Goal: Task Accomplishment & Management: Manage account settings

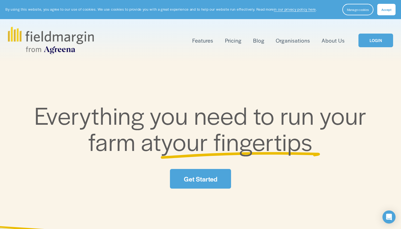
click at [369, 36] on link "LOGIN" at bounding box center [375, 41] width 34 height 14
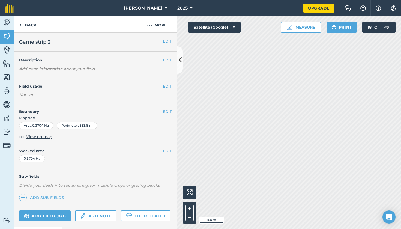
click at [161, 13] on button "[PERSON_NAME]" at bounding box center [146, 8] width 48 height 16
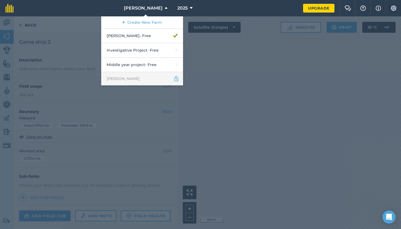
click at [153, 83] on link "[PERSON_NAME]" at bounding box center [142, 78] width 82 height 13
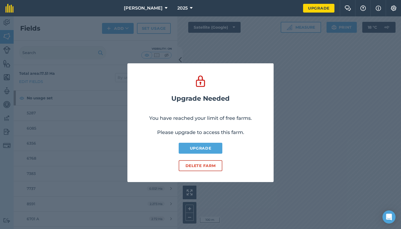
click at [194, 165] on button "Delete farm" at bounding box center [201, 165] width 44 height 11
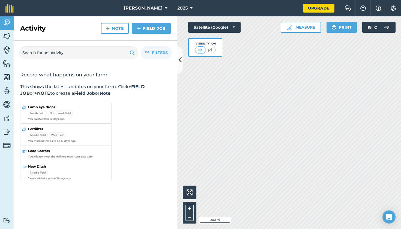
click at [165, 11] on icon at bounding box center [166, 8] width 3 height 7
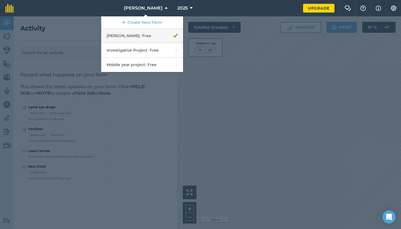
click at [173, 39] on link "[PERSON_NAME] - Free" at bounding box center [142, 36] width 82 height 14
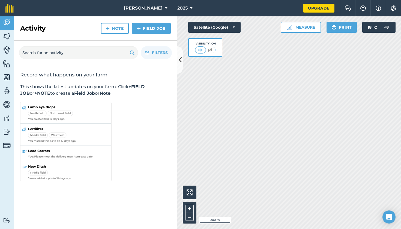
click at [165, 9] on icon at bounding box center [166, 8] width 3 height 7
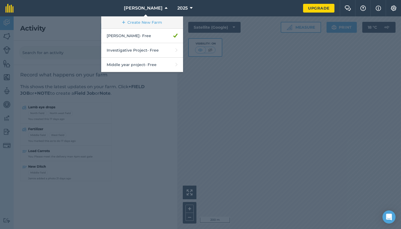
click at [161, 23] on link "Create New Farm" at bounding box center [142, 22] width 82 height 12
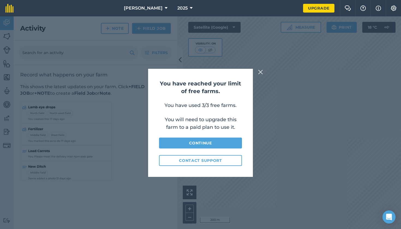
click at [258, 76] on div "You have reached your limit of free farms. You have used 3/3 free farms. You wi…" at bounding box center [200, 122] width 401 height 213
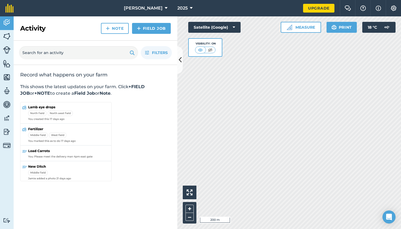
click at [157, 10] on button "[PERSON_NAME]" at bounding box center [146, 8] width 48 height 16
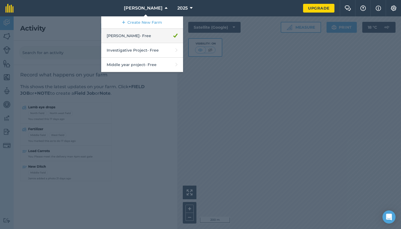
click at [149, 36] on link "[PERSON_NAME] - Free" at bounding box center [142, 36] width 82 height 14
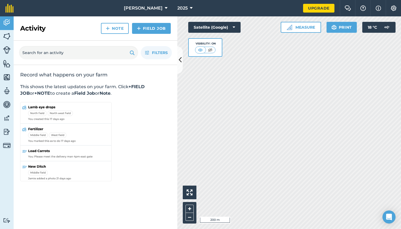
click at [145, 11] on button "[PERSON_NAME]" at bounding box center [146, 8] width 48 height 16
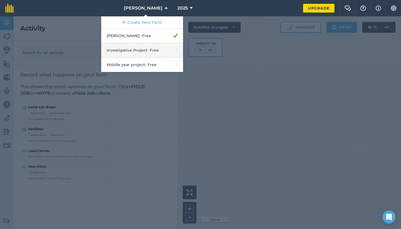
click at [148, 48] on link "Investigative Project - Free" at bounding box center [142, 50] width 82 height 14
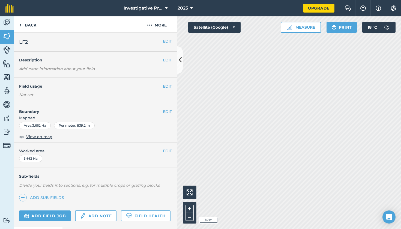
click at [389, 12] on button "Settings" at bounding box center [393, 8] width 15 height 16
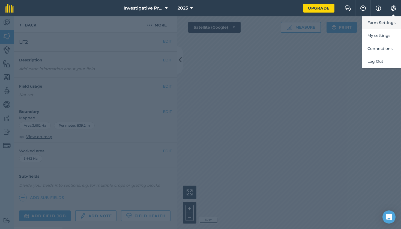
click at [387, 22] on button "Farm Settings" at bounding box center [381, 22] width 39 height 13
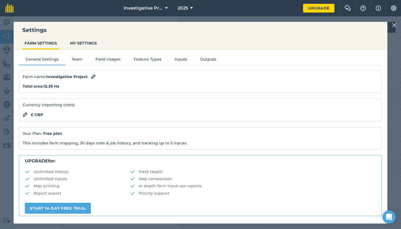
click at [81, 45] on button "MY SETTINGS" at bounding box center [83, 43] width 31 height 10
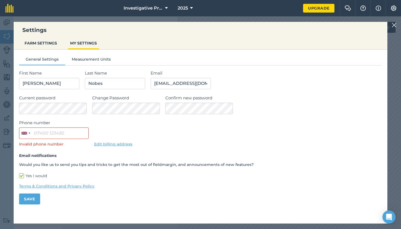
click at [93, 57] on button "Measurement Units" at bounding box center [91, 60] width 52 height 8
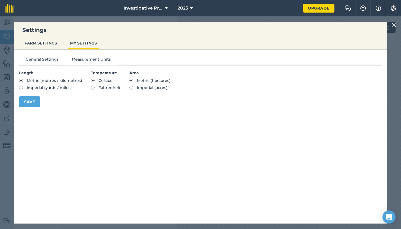
click at [50, 46] on button "FARM SETTINGS" at bounding box center [40, 43] width 37 height 10
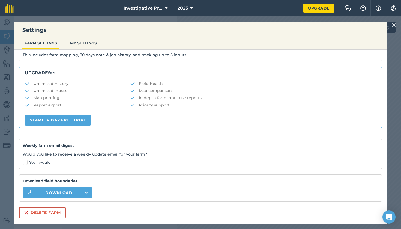
scroll to position [87, 0]
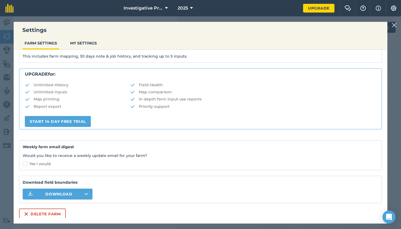
click at [54, 213] on button "Delete farm" at bounding box center [42, 213] width 47 height 11
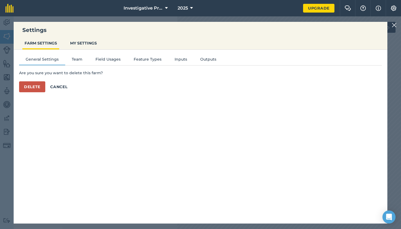
click at [147, 6] on span "Investigative Project" at bounding box center [143, 8] width 39 height 7
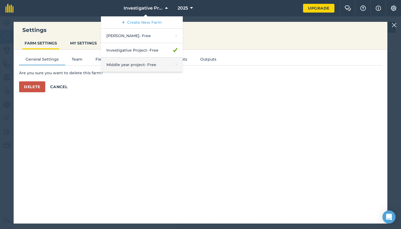
click at [144, 63] on link "Middle year project - Free" at bounding box center [142, 65] width 82 height 14
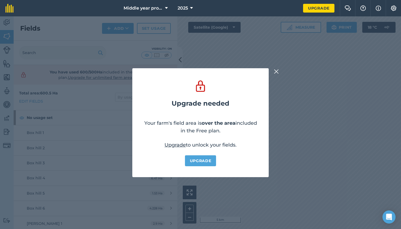
click at [276, 74] on img at bounding box center [276, 71] width 5 height 7
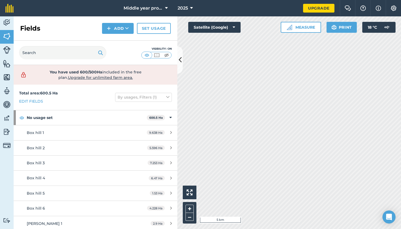
click at [401, 11] on button "Settings" at bounding box center [393, 8] width 15 height 16
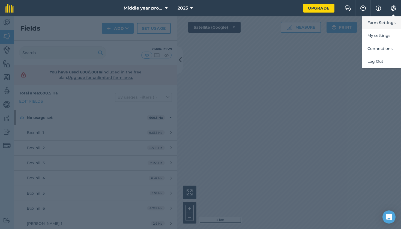
click at [383, 27] on button "Farm Settings" at bounding box center [381, 22] width 39 height 13
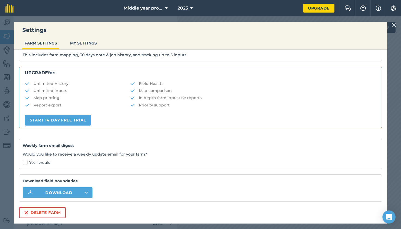
scroll to position [87, 0]
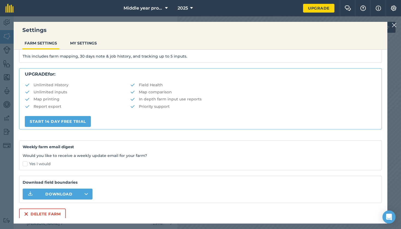
click at [55, 215] on button "Delete farm" at bounding box center [42, 213] width 47 height 11
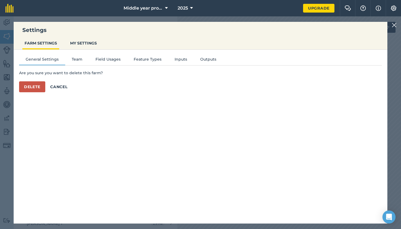
click at [167, 10] on icon at bounding box center [166, 8] width 3 height 7
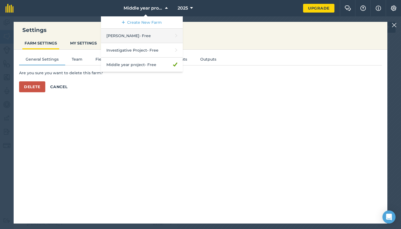
click at [159, 35] on link "[PERSON_NAME] - Free" at bounding box center [142, 36] width 82 height 14
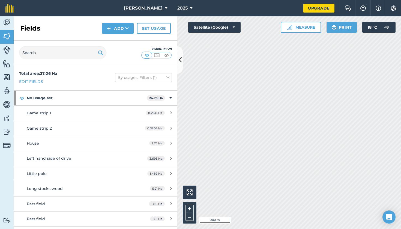
click at [396, 5] on button "Settings" at bounding box center [393, 8] width 15 height 16
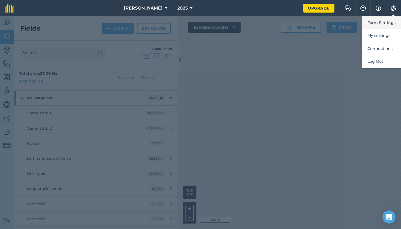
click at [381, 21] on button "Farm Settings" at bounding box center [381, 22] width 39 height 13
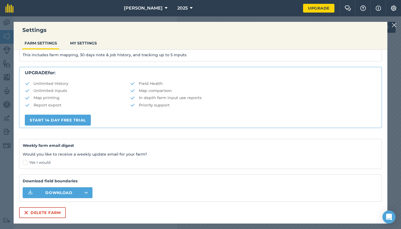
scroll to position [87, 0]
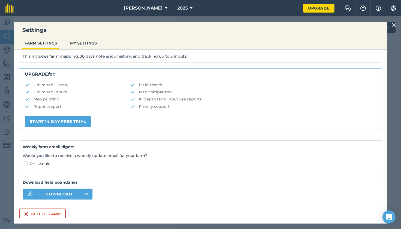
click at [59, 213] on button "Delete farm" at bounding box center [42, 213] width 47 height 11
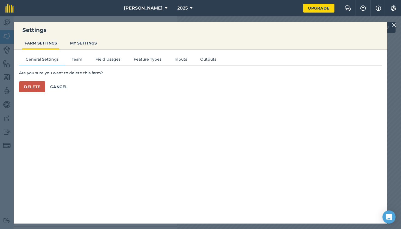
click at [94, 45] on button "MY SETTINGS" at bounding box center [83, 43] width 31 height 10
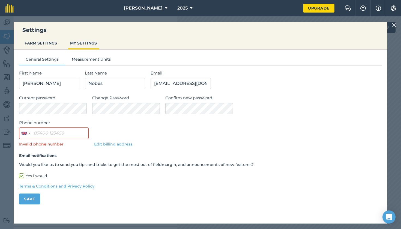
click at [157, 7] on button "[PERSON_NAME]" at bounding box center [146, 8] width 48 height 16
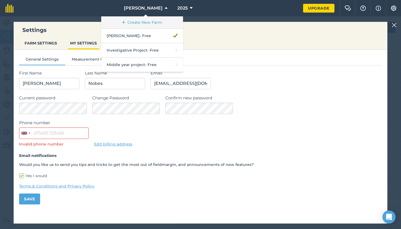
click at [154, 21] on link "Create New Farm" at bounding box center [142, 22] width 82 height 12
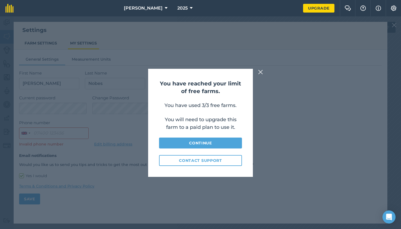
click at [261, 77] on div "You have reached your limit of free farms. You have used 3/3 free farms. You wi…" at bounding box center [200, 122] width 401 height 213
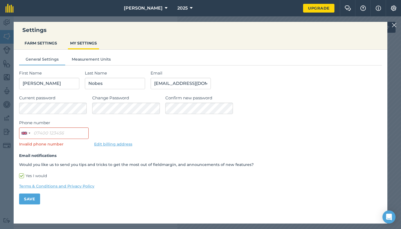
click at [382, 7] on button "Info" at bounding box center [377, 8] width 15 height 16
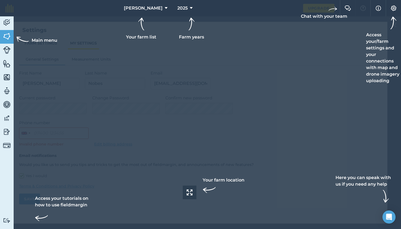
click at [398, 7] on button "Settings" at bounding box center [393, 8] width 15 height 16
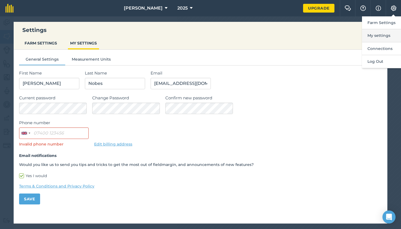
click at [387, 34] on button "My settings" at bounding box center [381, 35] width 39 height 13
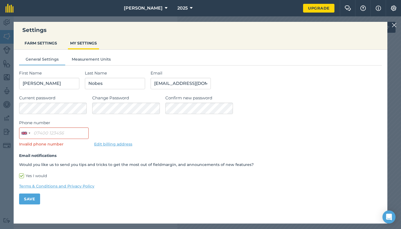
click at [43, 40] on button "FARM SETTINGS" at bounding box center [40, 43] width 37 height 10
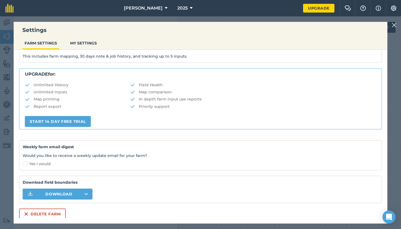
scroll to position [87, 0]
click at [46, 209] on button "Delete farm" at bounding box center [42, 213] width 47 height 11
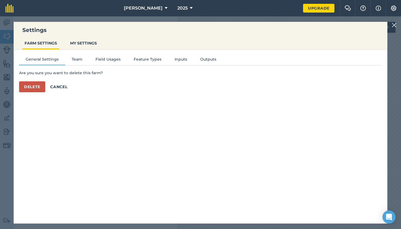
click at [38, 85] on button "Delete" at bounding box center [32, 86] width 26 height 11
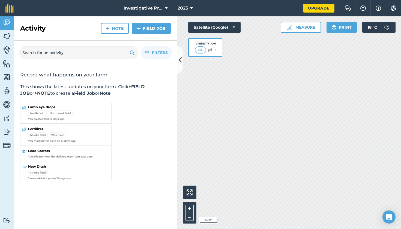
click at [397, 4] on button "Settings" at bounding box center [393, 8] width 15 height 16
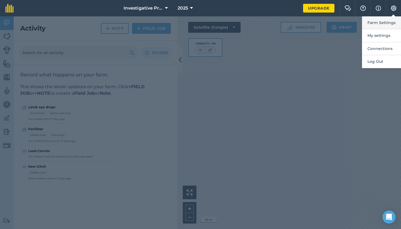
click at [387, 25] on button "Farm Settings" at bounding box center [381, 22] width 39 height 13
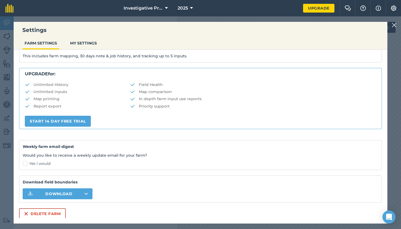
scroll to position [87, 0]
click at [52, 212] on button "Delete farm" at bounding box center [42, 213] width 47 height 11
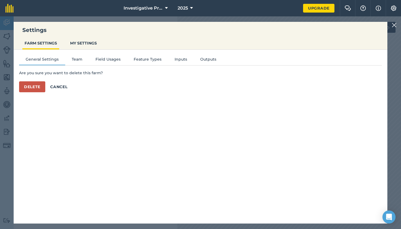
click at [39, 82] on button "Delete" at bounding box center [32, 86] width 26 height 11
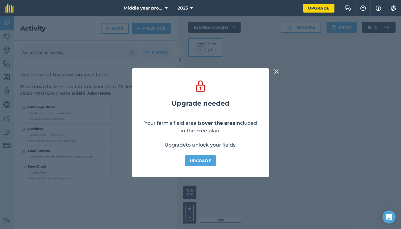
click at [274, 74] on img at bounding box center [276, 71] width 5 height 7
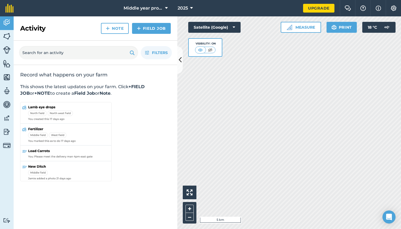
click at [397, 4] on button "Settings" at bounding box center [393, 8] width 15 height 16
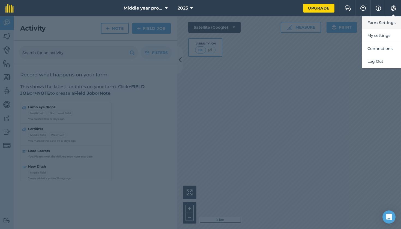
click at [384, 19] on button "Farm Settings" at bounding box center [381, 22] width 39 height 13
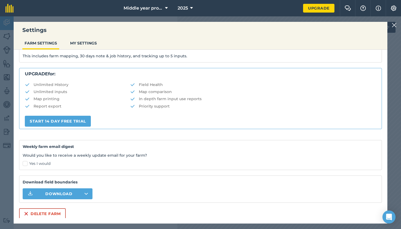
scroll to position [87, 0]
click at [42, 216] on button "Delete farm" at bounding box center [42, 213] width 47 height 11
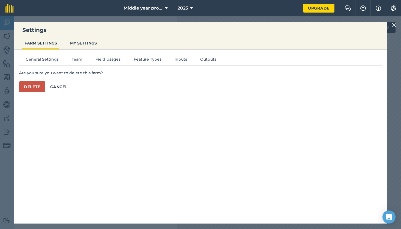
click at [34, 88] on button "Delete" at bounding box center [32, 86] width 26 height 11
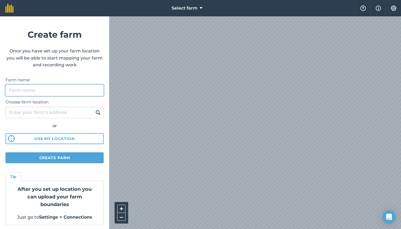
click at [64, 88] on input "Farm name" at bounding box center [54, 90] width 98 height 11
type input "a"
type input "A&D Young farming"
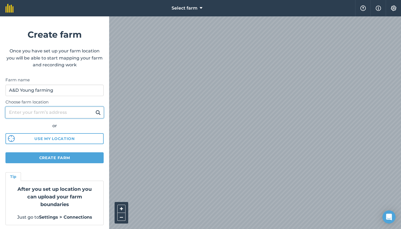
click at [72, 113] on input "Choose farm location" at bounding box center [54, 112] width 98 height 11
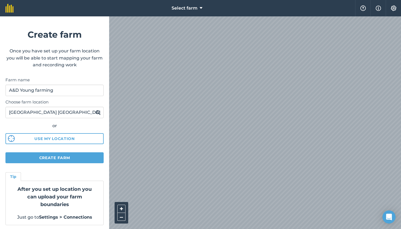
click at [98, 113] on img at bounding box center [97, 112] width 5 height 7
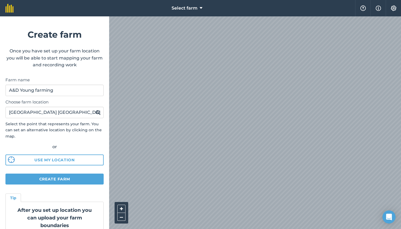
click at [104, 16] on div "Select farm Help Info Settings Create farm Once you have set up your farm locat…" at bounding box center [200, 8] width 401 height 16
click at [81, 112] on input "[GEOGRAPHIC_DATA] [GEOGRAPHIC_DATA]" at bounding box center [54, 112] width 98 height 11
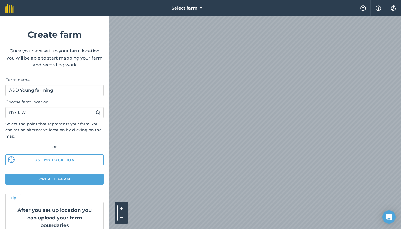
click at [100, 110] on img at bounding box center [97, 112] width 5 height 7
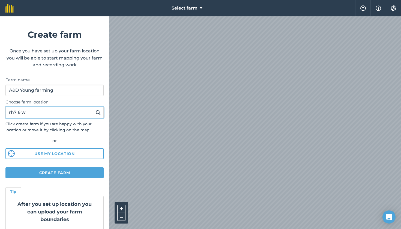
click at [83, 116] on input "rh7 6lw" at bounding box center [54, 112] width 98 height 11
type input "r"
click at [75, 171] on button "Create farm" at bounding box center [54, 172] width 98 height 11
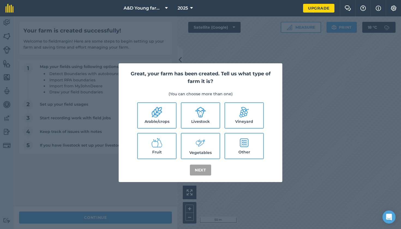
click at [163, 114] on label "Arable/crops" at bounding box center [157, 115] width 38 height 25
checkbox input "true"
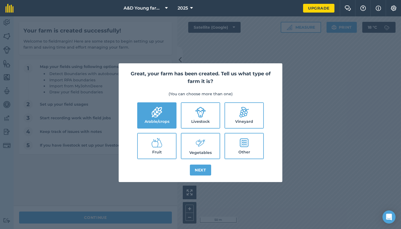
click at [202, 113] on circle at bounding box center [201, 112] width 1 height 1
checkbox input "true"
click at [201, 170] on button "Next" at bounding box center [200, 170] width 21 height 11
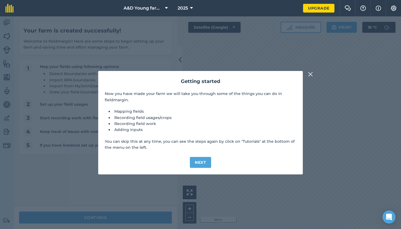
click at [207, 162] on button "Next" at bounding box center [200, 162] width 21 height 11
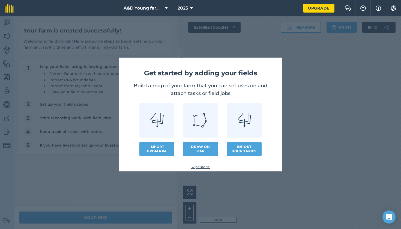
drag, startPoint x: 167, startPoint y: 155, endPoint x: 161, endPoint y: 151, distance: 7.4
click at [161, 151] on button "Import from RPA" at bounding box center [156, 149] width 35 height 14
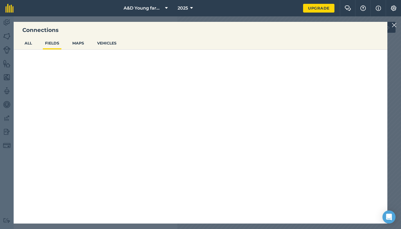
click at [50, 43] on button "FIELDS" at bounding box center [52, 43] width 19 height 10
click at [31, 43] on button "ALL" at bounding box center [28, 43] width 12 height 10
click at [59, 43] on button "FIELDS" at bounding box center [52, 43] width 19 height 10
click at [396, 26] on img at bounding box center [394, 25] width 5 height 7
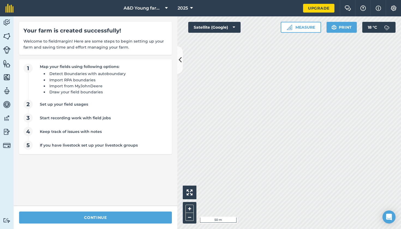
click at [8, 37] on img at bounding box center [7, 36] width 8 height 8
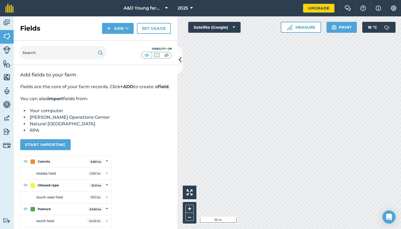
click at [60, 149] on button "Start importing" at bounding box center [45, 144] width 50 height 11
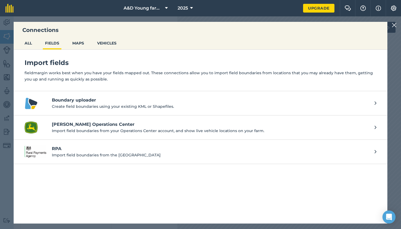
click at [53, 156] on p "Import field boundaries from the [GEOGRAPHIC_DATA]" at bounding box center [210, 155] width 317 height 6
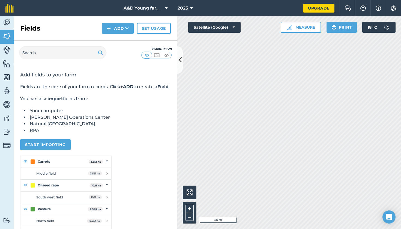
click at [224, 30] on div "Hello i 50 m + – Satellite (Google) Measure Print 18 ° C" at bounding box center [289, 122] width 224 height 213
click at [122, 27] on button "Add" at bounding box center [118, 28] width 32 height 11
click at [123, 39] on link "Draw" at bounding box center [118, 41] width 30 height 12
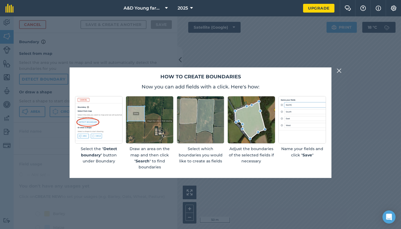
click at [336, 74] on button at bounding box center [339, 70] width 7 height 7
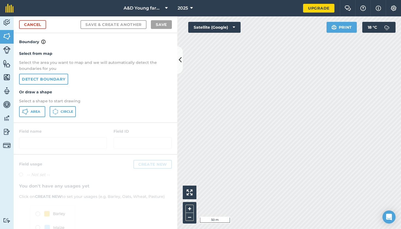
click at [61, 76] on link "Detect boundary" at bounding box center [43, 79] width 49 height 11
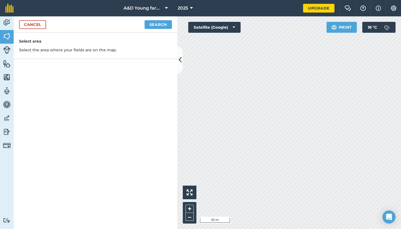
click at [42, 27] on link "Cancel" at bounding box center [32, 24] width 27 height 9
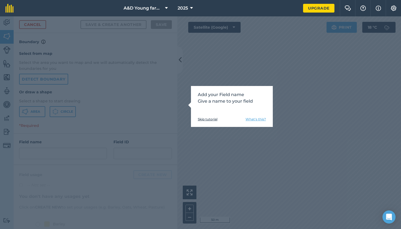
click at [211, 119] on link "Skip tutorial" at bounding box center [208, 119] width 20 height 4
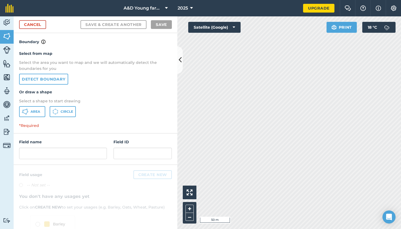
click at [41, 112] on button "Area" at bounding box center [32, 111] width 26 height 11
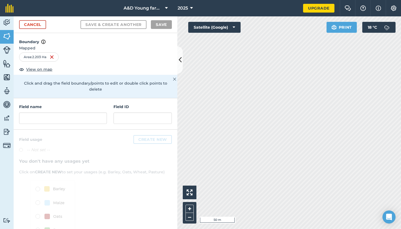
click at [95, 105] on div "Field name" at bounding box center [63, 114] width 88 height 20
click at [92, 112] on input "text" at bounding box center [63, 117] width 88 height 11
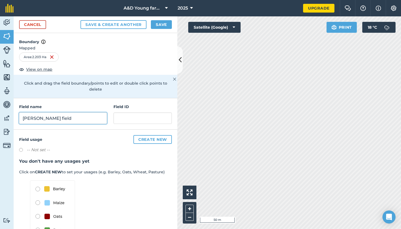
type input "[PERSON_NAME] field"
click at [148, 135] on button "Create new" at bounding box center [152, 139] width 38 height 9
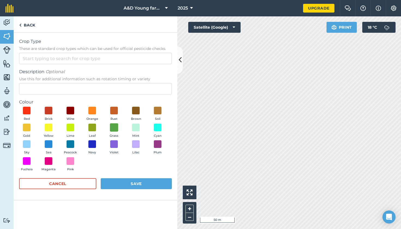
click at [115, 130] on span at bounding box center [114, 127] width 8 height 8
click at [105, 61] on input "Crop Type These are standard crop types which can be used for official pesticid…" at bounding box center [95, 58] width 153 height 11
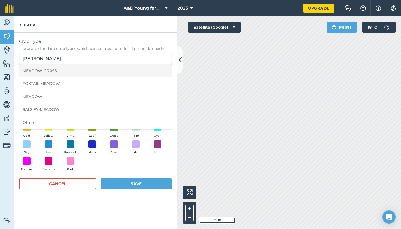
click at [50, 70] on li "MEADOW-GRASS" at bounding box center [95, 70] width 152 height 13
type input "MEADOW-GRASS"
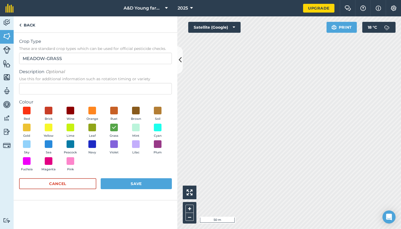
click at [127, 182] on button "Save" at bounding box center [136, 183] width 71 height 11
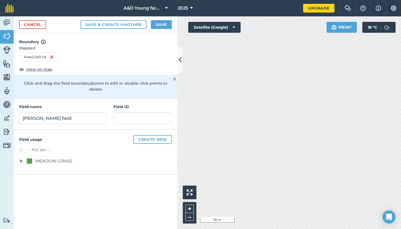
click at [138, 23] on button "Save & Create Another" at bounding box center [113, 24] width 66 height 9
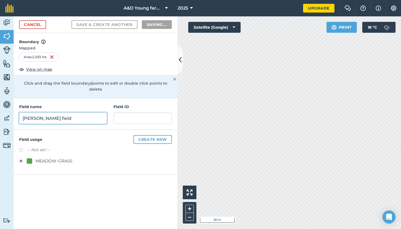
radio input "false"
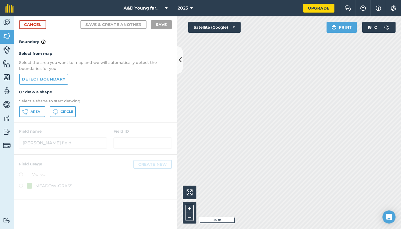
click at [42, 80] on link "Detect boundary" at bounding box center [43, 79] width 49 height 11
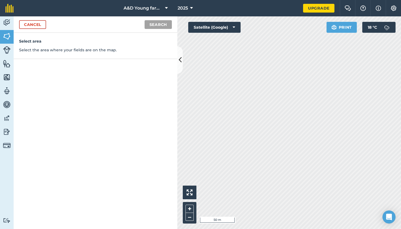
click at [29, 26] on link "Cancel" at bounding box center [32, 24] width 27 height 9
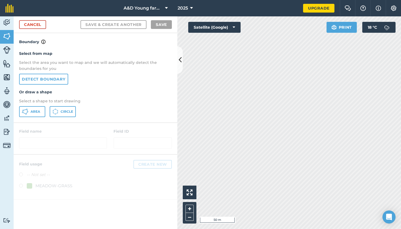
click at [39, 112] on span "Area" at bounding box center [36, 111] width 10 height 4
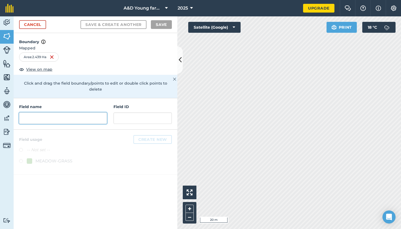
click at [92, 113] on input "text" at bounding box center [63, 117] width 88 height 11
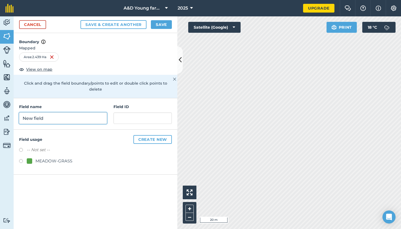
type input "New field"
click at [56, 158] on div "MEADOW-GRASS" at bounding box center [53, 161] width 37 height 7
radio input "true"
click at [159, 23] on button "Save" at bounding box center [161, 24] width 21 height 9
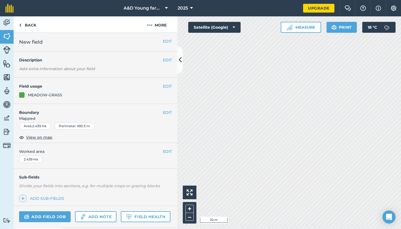
click at [10, 38] on img at bounding box center [7, 36] width 8 height 8
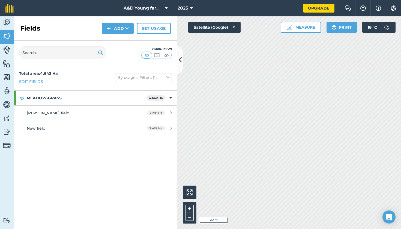
click at [122, 27] on button "Add" at bounding box center [118, 28] width 32 height 11
click at [122, 41] on link "Draw" at bounding box center [118, 41] width 30 height 12
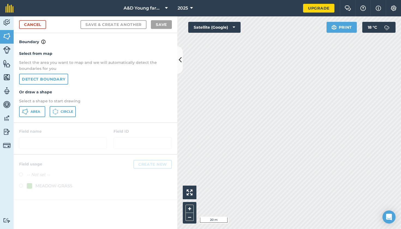
click at [41, 110] on button "Area" at bounding box center [32, 111] width 26 height 11
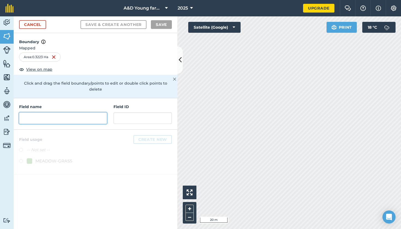
click at [88, 112] on input "text" at bounding box center [63, 117] width 88 height 11
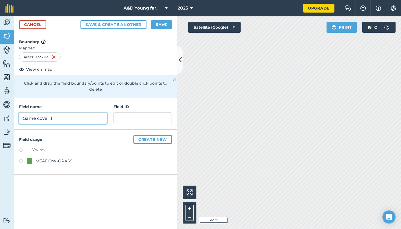
type input "Game cover 1"
click at [152, 135] on button "Create new" at bounding box center [152, 139] width 38 height 9
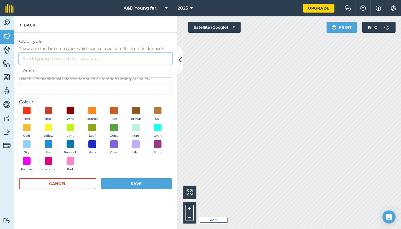
click at [84, 57] on input "Crop Type These are standard crop types which can be used for official pesticid…" at bounding box center [95, 58] width 153 height 11
type input "g"
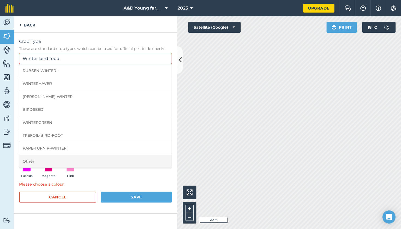
click at [50, 161] on li "Other" at bounding box center [95, 161] width 152 height 13
type input "Other"
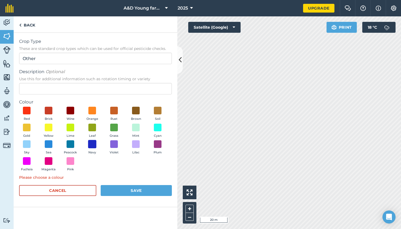
click at [92, 146] on span at bounding box center [92, 144] width 8 height 8
click at [137, 144] on span at bounding box center [136, 144] width 8 height 8
click at [92, 144] on span at bounding box center [92, 144] width 8 height 8
click at [93, 128] on span at bounding box center [92, 127] width 8 height 8
click at [129, 188] on button "Save" at bounding box center [136, 190] width 71 height 11
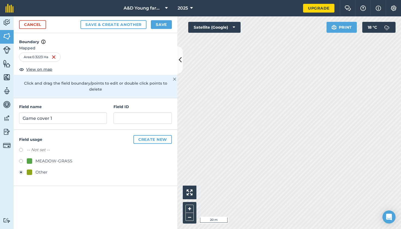
click at [40, 169] on div "Other" at bounding box center [41, 172] width 12 height 7
click at [130, 24] on button "Save & Create Another" at bounding box center [113, 24] width 66 height 9
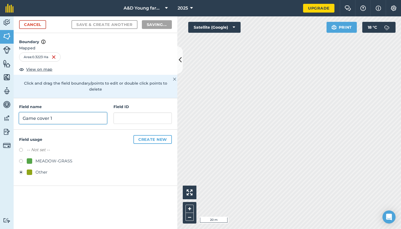
radio input "false"
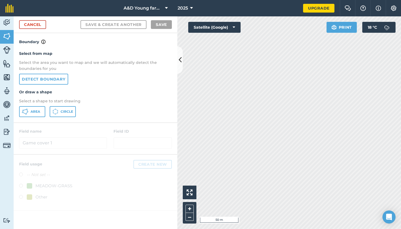
click at [30, 111] on button "Area" at bounding box center [32, 111] width 26 height 11
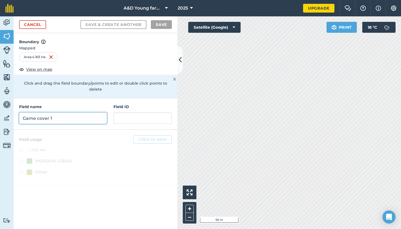
click at [73, 112] on input "Game cover 1" at bounding box center [63, 117] width 88 height 11
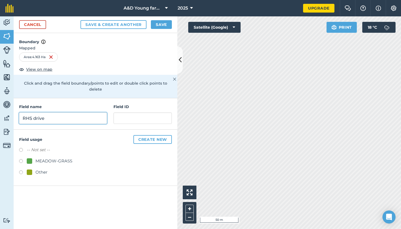
type input "RHS drive"
click at [165, 135] on button "Create new" at bounding box center [152, 139] width 38 height 9
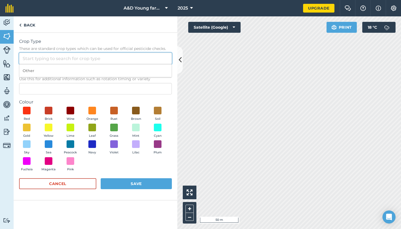
click at [113, 62] on input "Crop Type These are standard crop types which can be used for official pesticid…" at bounding box center [95, 58] width 153 height 11
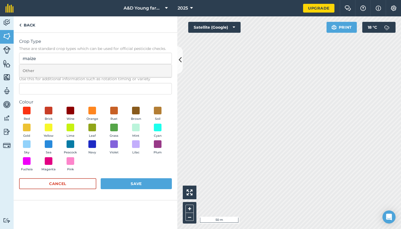
click at [87, 72] on li "Other" at bounding box center [95, 70] width 152 height 13
type input "Other"
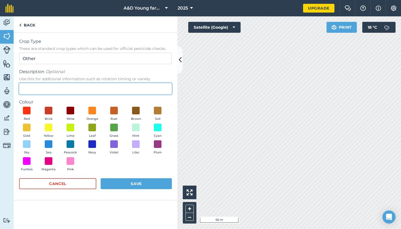
click at [91, 88] on input "Description Optional Use this for additional information such as rotation timin…" at bounding box center [95, 88] width 153 height 11
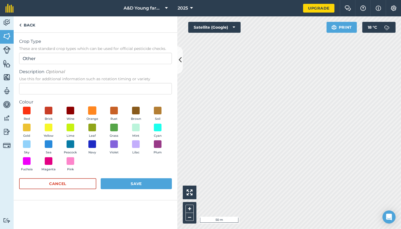
click at [92, 110] on span at bounding box center [92, 110] width 8 height 8
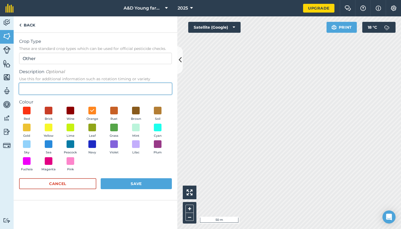
click at [94, 89] on input "Description Optional Use this for additional information such as rotation timin…" at bounding box center [95, 88] width 153 height 11
type input "Maize"
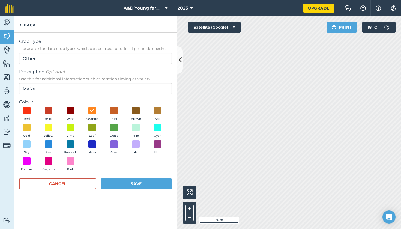
click at [124, 184] on button "Save" at bounding box center [136, 183] width 71 height 11
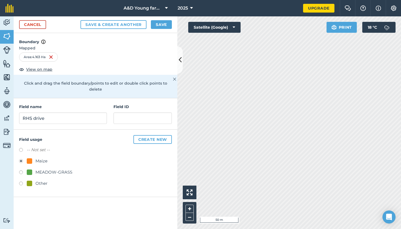
click at [134, 26] on button "Save & Create Another" at bounding box center [113, 24] width 66 height 9
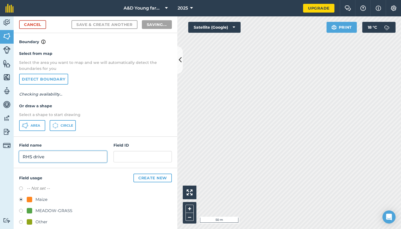
radio input "false"
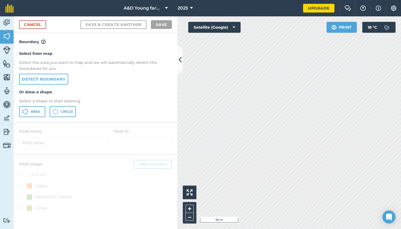
click at [40, 110] on span "Area" at bounding box center [36, 111] width 10 height 4
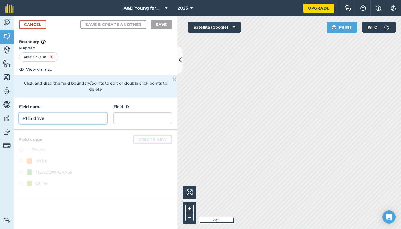
click at [94, 112] on input "RHS drive" at bounding box center [63, 117] width 88 height 11
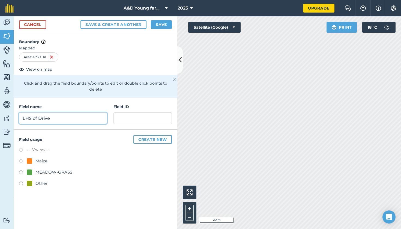
type input "LHS of Drive"
click at [21, 159] on label at bounding box center [23, 161] width 8 height 5
click at [121, 27] on button "Save & Create Another" at bounding box center [113, 24] width 66 height 9
radio input "false"
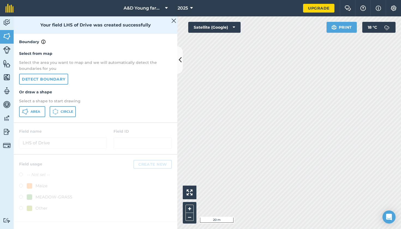
click at [168, 32] on div "Activity Fields Livestock Features Maps Team Vehicles Data Reporting Billing Tu…" at bounding box center [200, 122] width 401 height 213
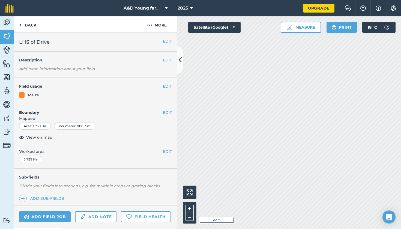
click at [168, 113] on button "EDIT" at bounding box center [167, 112] width 9 height 6
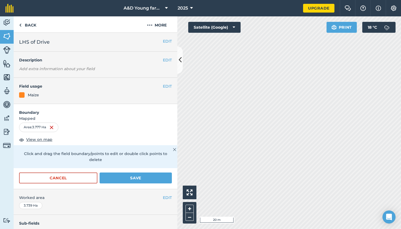
click at [115, 221] on div "Sub-fields Divide your fields into sections, e.g. for multiple crops or grazing…" at bounding box center [96, 233] width 164 height 37
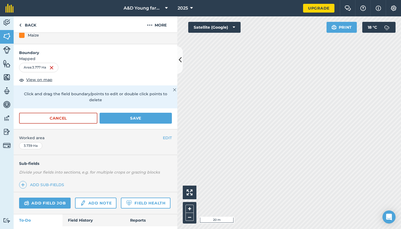
scroll to position [60, 0]
click at [51, 181] on link "Add sub-fields" at bounding box center [42, 185] width 47 height 8
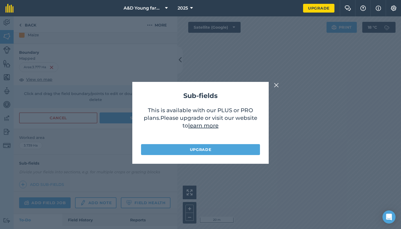
click at [277, 84] on img at bounding box center [276, 85] width 5 height 7
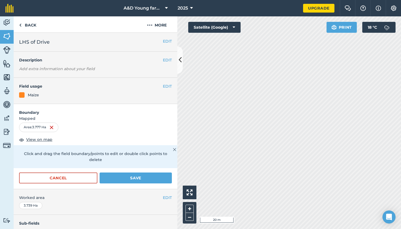
scroll to position [0, 0]
click at [130, 172] on button "Save" at bounding box center [136, 177] width 72 height 11
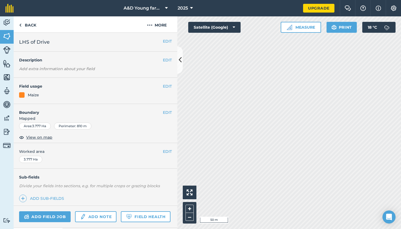
click at [243, 0] on html "A&D Young farming 2025 Upgrade Farm Chat Help Info Settings Map printing is not…" at bounding box center [200, 114] width 401 height 229
click at [33, 25] on link "Back" at bounding box center [28, 24] width 28 height 16
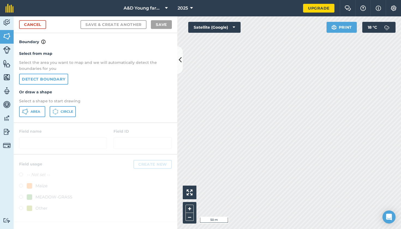
click at [30, 111] on button "Area" at bounding box center [32, 111] width 26 height 11
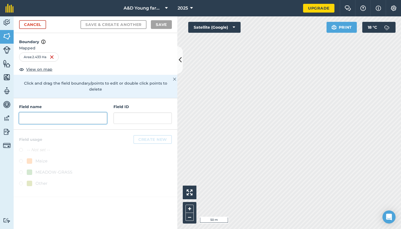
click at [86, 115] on input "text" at bounding box center [63, 117] width 88 height 11
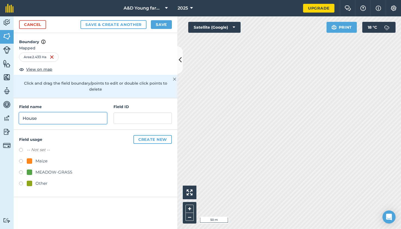
type input "House"
click at [34, 169] on div "MEADOW-GRASS" at bounding box center [50, 172] width 46 height 7
click at [133, 25] on button "Save & Create Another" at bounding box center [113, 24] width 66 height 9
radio input "false"
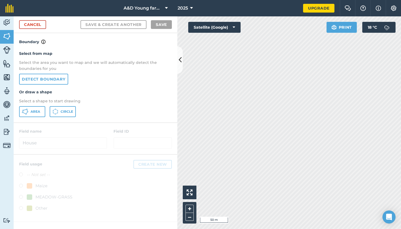
click at [238, 1] on div "A&D Young farming 2025 Upgrade Farm Chat Help Info Settings Map printing is not…" at bounding box center [200, 114] width 401 height 229
click at [37, 110] on span "Area" at bounding box center [36, 111] width 10 height 4
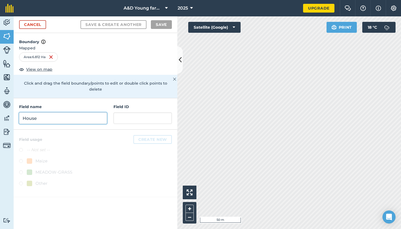
click at [94, 113] on input "House" at bounding box center [63, 117] width 88 height 11
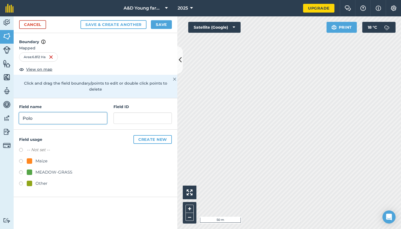
type input "Polo"
click at [28, 158] on div at bounding box center [29, 160] width 5 height 5
click at [132, 23] on button "Save & Create Another" at bounding box center [113, 24] width 66 height 9
radio input "false"
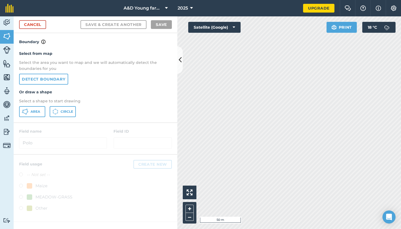
click at [251, 0] on html "A&D Young farming 2025 Upgrade Farm Chat Help Info Settings Map printing is not…" at bounding box center [200, 114] width 401 height 229
click at [33, 113] on span "Area" at bounding box center [36, 111] width 10 height 4
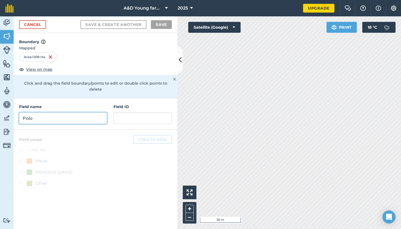
click at [69, 112] on input "Polo" at bounding box center [63, 117] width 88 height 11
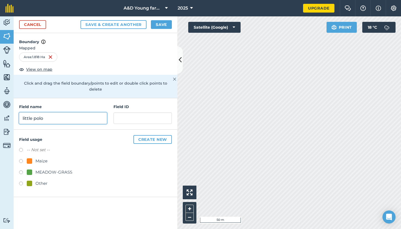
type input "little polo"
click at [32, 158] on div at bounding box center [29, 160] width 5 height 5
click at [137, 25] on button "Save & Create Another" at bounding box center [113, 24] width 66 height 9
radio input "false"
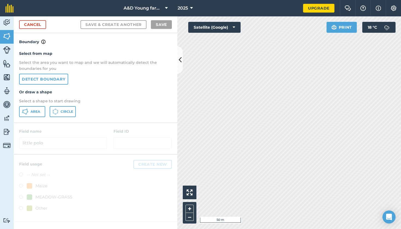
click at [34, 112] on span "Area" at bounding box center [36, 111] width 10 height 4
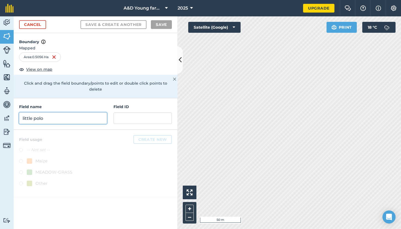
click at [75, 112] on input "little polo" at bounding box center [63, 117] width 88 height 11
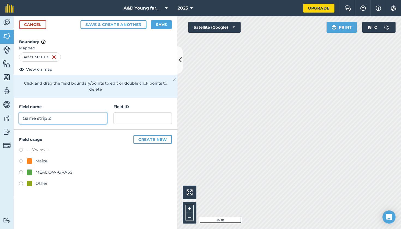
type input "Game strip 2"
click at [26, 181] on label at bounding box center [23, 183] width 8 height 5
click at [141, 26] on button "Save & Create Another" at bounding box center [113, 24] width 66 height 9
radio input "false"
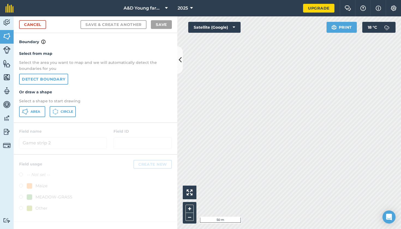
click at [37, 110] on span "Area" at bounding box center [36, 111] width 10 height 4
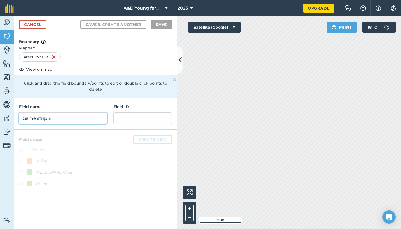
click at [80, 112] on input "Game strip 2" at bounding box center [63, 117] width 88 height 11
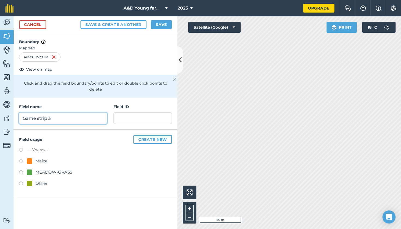
type input "Game strip 3"
click at [25, 181] on label at bounding box center [23, 183] width 8 height 5
click at [140, 23] on button "Save & Create Another" at bounding box center [113, 24] width 66 height 9
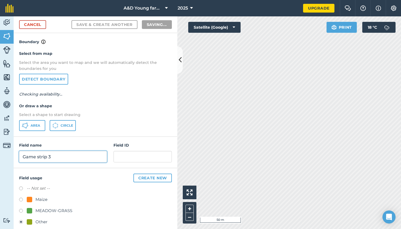
radio input "false"
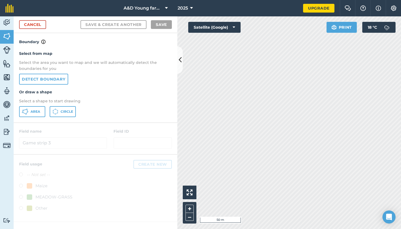
click at [143, 117] on div "Activity Fields Livestock Features Maps Team Vehicles Data Reporting Billing Tu…" at bounding box center [200, 122] width 401 height 213
click at [24, 110] on icon at bounding box center [22, 110] width 1 height 1
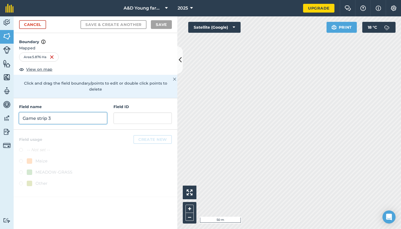
click at [82, 113] on input "Game strip 3" at bounding box center [63, 117] width 88 height 11
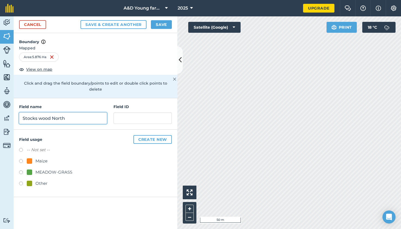
type input "Stocks wood North"
click at [41, 158] on div "Maize" at bounding box center [41, 161] width 12 height 7
click at [136, 26] on button "Save & Create Another" at bounding box center [113, 24] width 66 height 9
radio input "false"
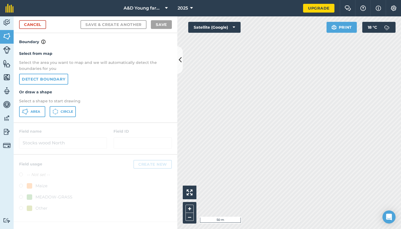
click at [40, 110] on span "Area" at bounding box center [36, 111] width 10 height 4
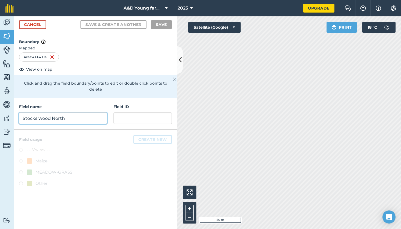
click at [74, 112] on input "Stocks wood North" at bounding box center [63, 117] width 88 height 11
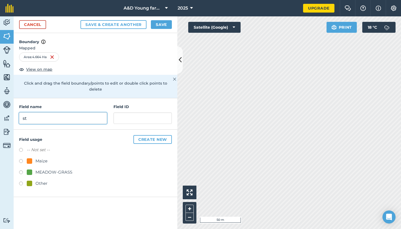
type input "s"
type input "Stocks wood"
click at [36, 158] on div "Maize" at bounding box center [41, 161] width 12 height 7
click at [139, 23] on button "Save & Create Another" at bounding box center [113, 24] width 66 height 9
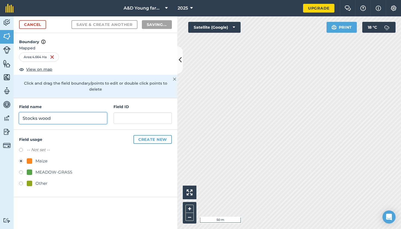
radio input "false"
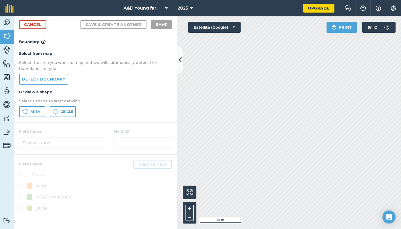
click at [35, 110] on span "Area" at bounding box center [36, 111] width 10 height 4
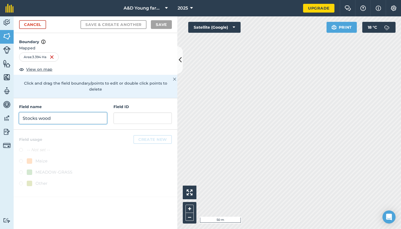
click at [69, 116] on input "Stocks wood" at bounding box center [63, 117] width 88 height 11
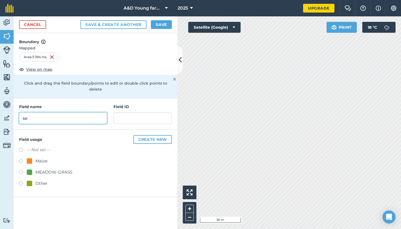
type input "s"
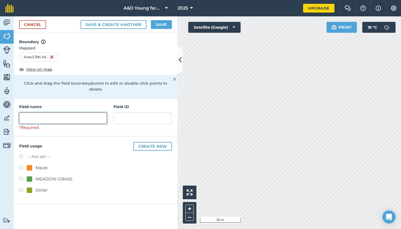
type input "s"
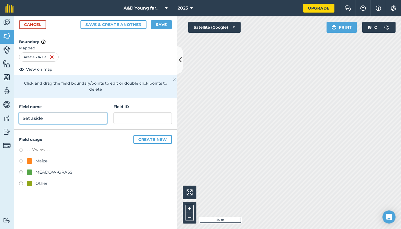
type input "Set aside"
click at [29, 169] on div at bounding box center [29, 171] width 5 height 5
click at [142, 26] on button "Save & Create Another" at bounding box center [113, 24] width 66 height 9
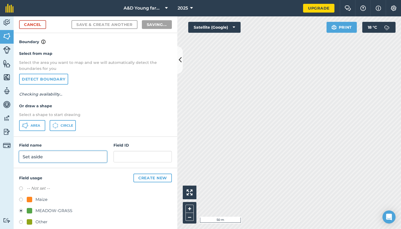
radio input "false"
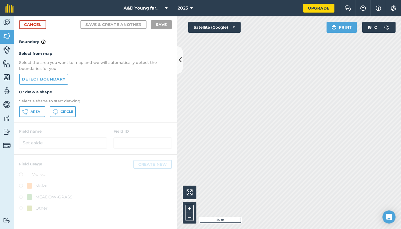
click at [32, 112] on span "Area" at bounding box center [36, 111] width 10 height 4
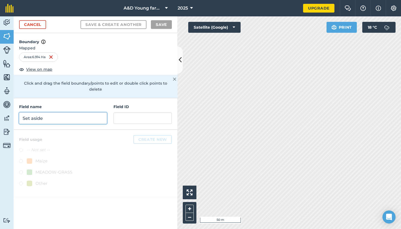
click at [86, 113] on input "Set aside" at bounding box center [63, 117] width 88 height 11
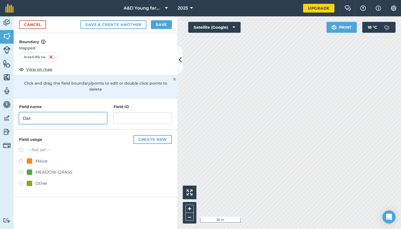
type input "Oat"
click at [39, 158] on div "Maize" at bounding box center [41, 161] width 12 height 7
click at [137, 23] on button "Save & Create Another" at bounding box center [113, 24] width 66 height 9
radio input "false"
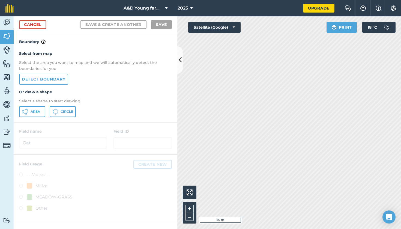
click at [26, 111] on icon at bounding box center [25, 111] width 7 height 7
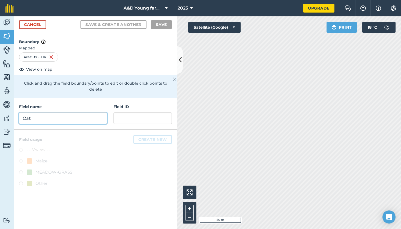
click at [86, 112] on input "Oat" at bounding box center [63, 117] width 88 height 11
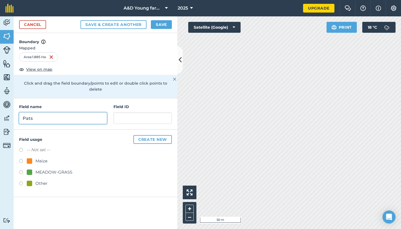
type input "Pats"
click at [47, 169] on div "MEADOW-GRASS" at bounding box center [53, 172] width 37 height 7
click at [137, 27] on button "Save & Create Another" at bounding box center [113, 24] width 66 height 9
radio input "false"
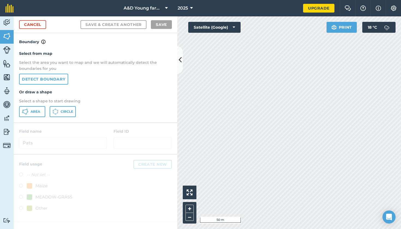
click at [25, 110] on icon at bounding box center [25, 111] width 7 height 7
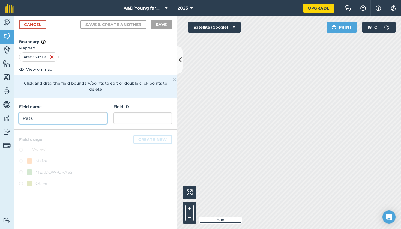
click at [87, 112] on input "Pats" at bounding box center [63, 117] width 88 height 11
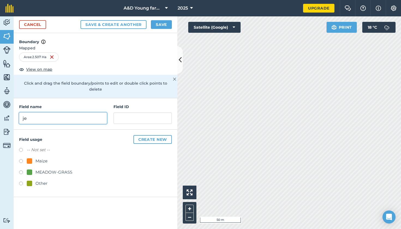
type input "j"
type input "Jerrys"
click at [42, 169] on div "MEADOW-GRASS" at bounding box center [53, 172] width 37 height 7
click at [139, 24] on button "Save & Create Another" at bounding box center [113, 24] width 66 height 9
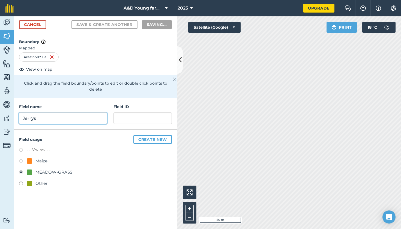
radio input "false"
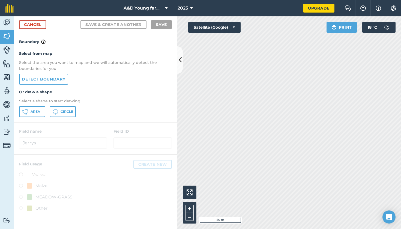
click at [34, 111] on span "Area" at bounding box center [36, 111] width 10 height 4
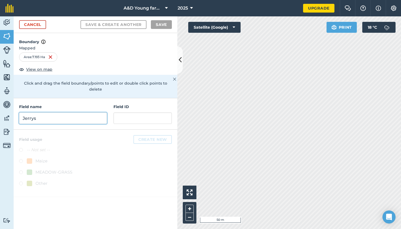
click at [96, 112] on input "Jerrys" at bounding box center [63, 117] width 88 height 11
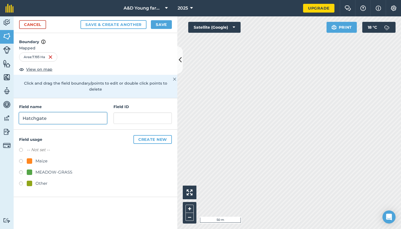
type input "Hatchgate"
click at [151, 135] on button "Create new" at bounding box center [152, 139] width 38 height 9
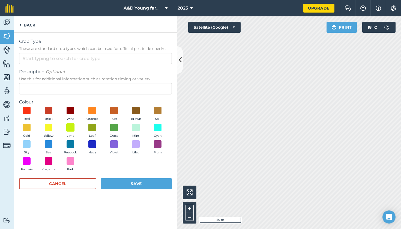
click at [68, 129] on span at bounding box center [70, 127] width 8 height 8
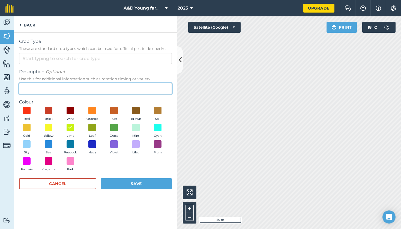
click at [82, 91] on input "Description Optional Use this for additional information such as rotation timin…" at bounding box center [95, 88] width 153 height 11
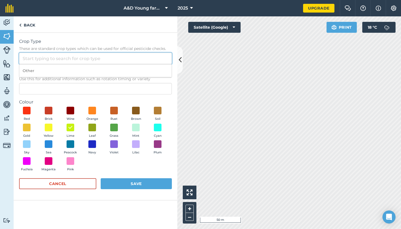
click at [107, 58] on input "Crop Type These are standard crop types which can be used for official pesticid…" at bounding box center [95, 58] width 153 height 11
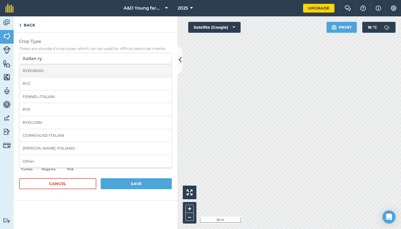
click at [94, 73] on li "RYEGRASS" at bounding box center [95, 70] width 152 height 13
type input "RYEGRASS"
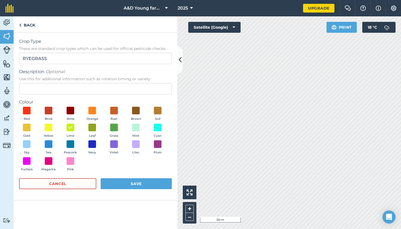
click at [124, 180] on button "Save" at bounding box center [136, 183] width 71 height 11
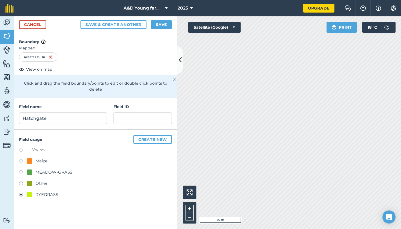
click at [133, 23] on button "Save & Create Another" at bounding box center [113, 24] width 66 height 9
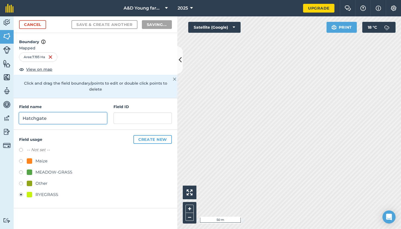
radio input "false"
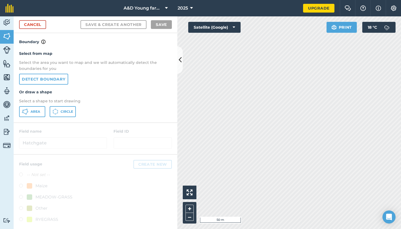
click at [33, 109] on span "Area" at bounding box center [36, 111] width 10 height 4
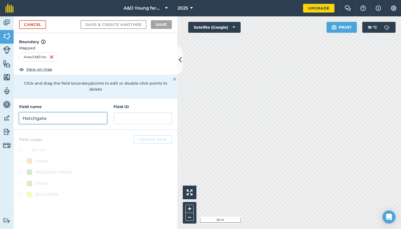
click at [92, 112] on input "Hatchgate" at bounding box center [63, 117] width 88 height 11
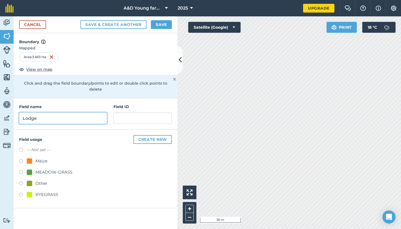
type input "Lodge"
click at [41, 191] on div "RYEGRASS" at bounding box center [46, 194] width 23 height 7
click at [140, 25] on button "Save & Create Another" at bounding box center [113, 24] width 66 height 9
radio input "false"
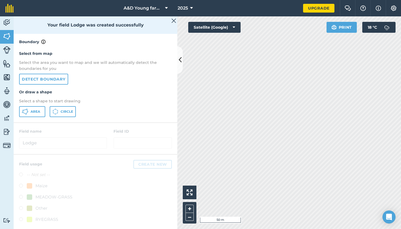
click at [172, 41] on div "Activity Fields Livestock Features Maps Team Vehicles Data Reporting Billing Tu…" at bounding box center [200, 122] width 401 height 213
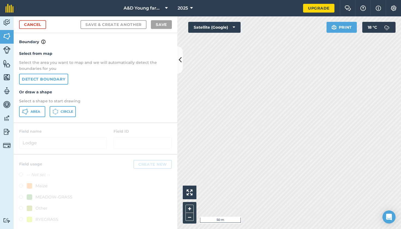
click at [37, 109] on span "Area" at bounding box center [36, 111] width 10 height 4
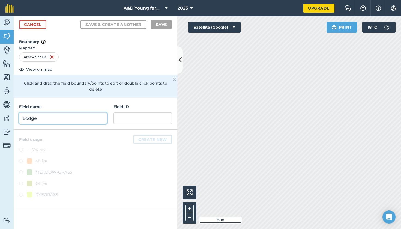
click at [72, 112] on input "Lodge" at bounding box center [63, 117] width 88 height 11
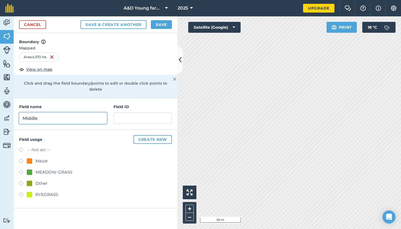
type input "Middle"
click at [56, 169] on div "MEADOW-GRASS" at bounding box center [53, 172] width 37 height 7
click at [136, 25] on button "Save & Create Another" at bounding box center [113, 24] width 66 height 9
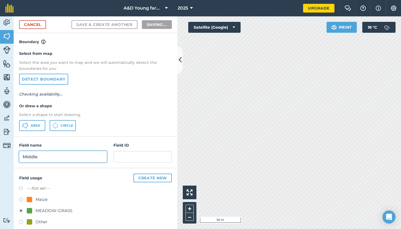
radio input "false"
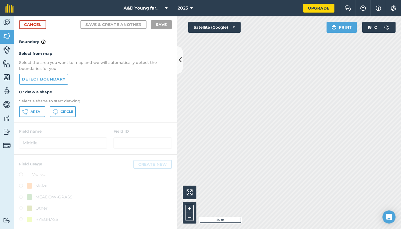
click at [34, 115] on button "Area" at bounding box center [32, 111] width 26 height 11
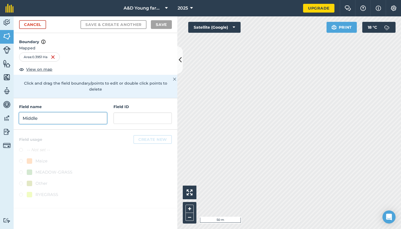
click at [101, 113] on input "Middle" at bounding box center [63, 117] width 88 height 11
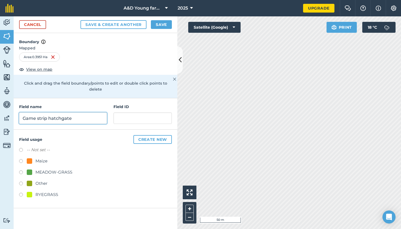
type input "Game strip hatch gate"
drag, startPoint x: 100, startPoint y: 114, endPoint x: 28, endPoint y: 175, distance: 94.8
click at [28, 181] on div at bounding box center [29, 183] width 5 height 5
click at [142, 24] on button "Save & Create Another" at bounding box center [113, 24] width 66 height 9
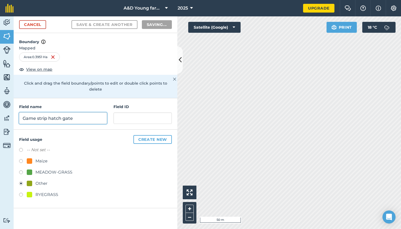
radio input "false"
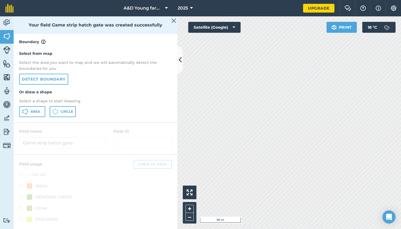
click at [239, 11] on div "A&D Young farming 2025 Upgrade Farm Chat Help Info Settings Map printing is not…" at bounding box center [200, 114] width 401 height 229
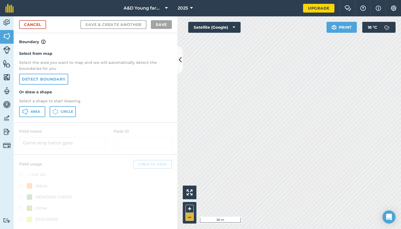
click at [189, 219] on button "–" at bounding box center [190, 217] width 8 height 8
click at [32, 108] on button "Area" at bounding box center [32, 111] width 26 height 11
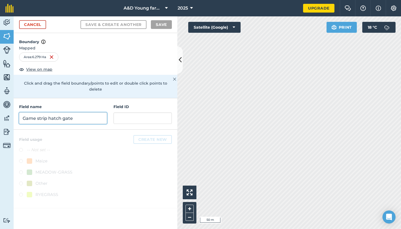
click at [63, 113] on input "Game strip hatch gate" at bounding box center [63, 117] width 88 height 11
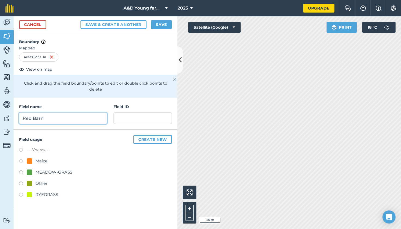
type input "Red Barn"
click at [31, 169] on div at bounding box center [29, 171] width 5 height 5
click at [138, 27] on button "Save & Create Another" at bounding box center [113, 24] width 66 height 9
radio input "false"
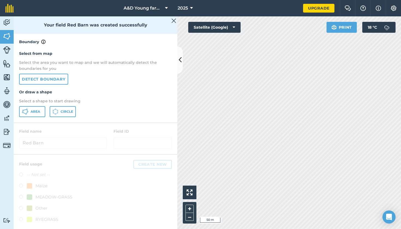
click at [29, 113] on button "Area" at bounding box center [32, 111] width 26 height 11
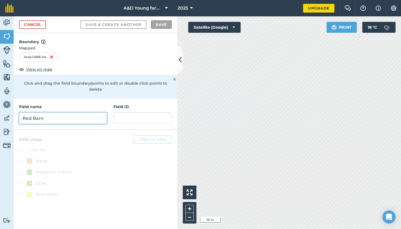
click at [65, 113] on input "Red Barn" at bounding box center [63, 117] width 88 height 11
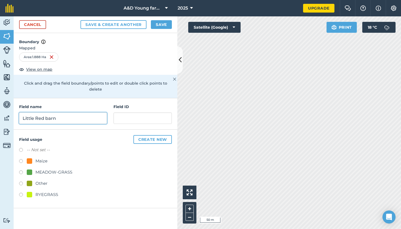
type input "Little Red barn"
click at [90, 26] on button "Save & Create Another" at bounding box center [113, 24] width 66 height 9
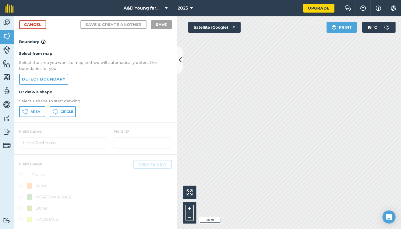
click at [28, 109] on icon at bounding box center [25, 111] width 7 height 7
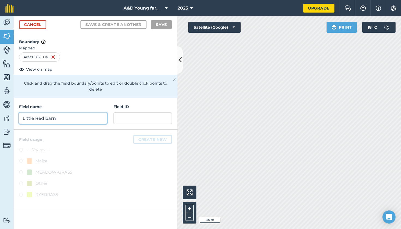
click at [89, 113] on input "Little Red barn" at bounding box center [63, 117] width 88 height 11
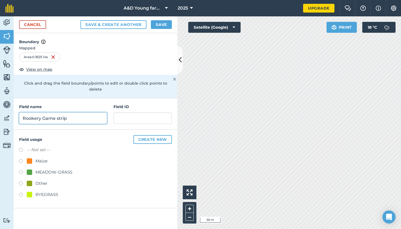
type input "Rookery Game strip"
click at [24, 181] on label at bounding box center [23, 183] width 8 height 5
click at [131, 24] on button "Save & Create Another" at bounding box center [113, 24] width 66 height 9
radio input "false"
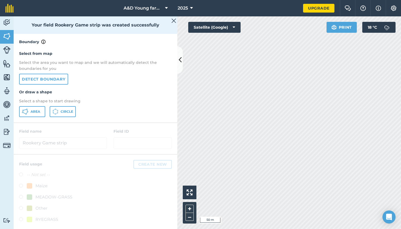
click at [31, 110] on span "Area" at bounding box center [36, 111] width 10 height 4
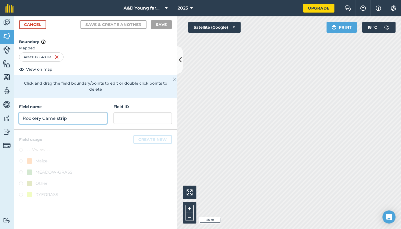
click at [94, 112] on input "Rookery Game strip" at bounding box center [63, 117] width 88 height 11
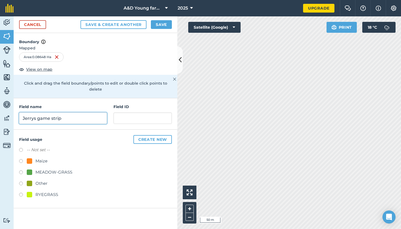
type input "Jerrys game strip"
click at [103, 23] on button "Save & Create Another" at bounding box center [113, 24] width 66 height 9
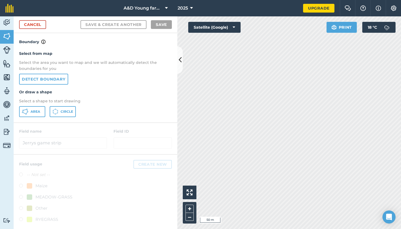
click at [146, 170] on div "Activity Fields Livestock Features Maps Team Vehicles Data Reporting Billing Tu…" at bounding box center [200, 122] width 401 height 213
click at [34, 109] on button "Area" at bounding box center [32, 111] width 26 height 11
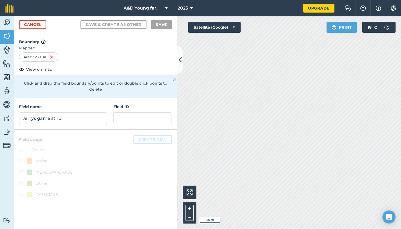
click at [39, 106] on div "Field name Jerrys game strip" at bounding box center [63, 114] width 88 height 20
click at [39, 113] on input "Jerrys game strip" at bounding box center [63, 117] width 88 height 11
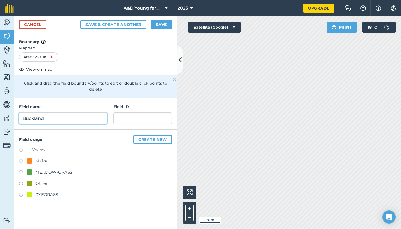
type input "Buckland"
click at [35, 169] on div "MEADOW-GRASS" at bounding box center [50, 172] width 46 height 7
click at [116, 26] on button "Save & Create Another" at bounding box center [113, 24] width 66 height 9
radio input "false"
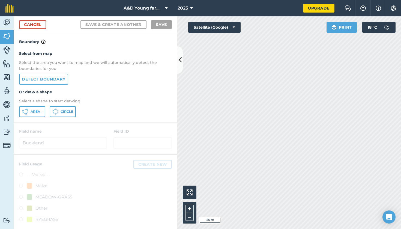
click at [33, 111] on span "Area" at bounding box center [36, 111] width 10 height 4
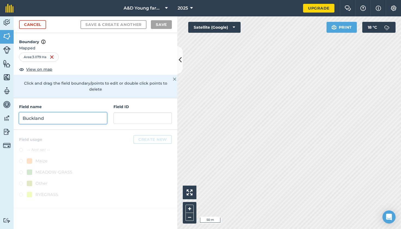
click at [87, 114] on input "Buckland" at bounding box center [63, 117] width 88 height 11
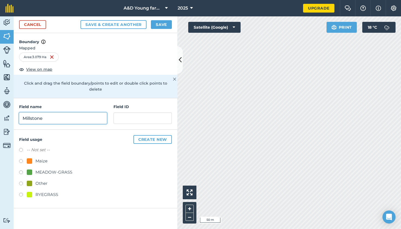
type input "Millstone"
click at [24, 170] on label at bounding box center [23, 172] width 8 height 5
click at [128, 25] on button "Save & Create Another" at bounding box center [113, 24] width 66 height 9
radio input "false"
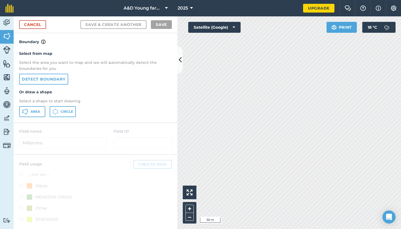
click at [159, 54] on div "Activity Fields Livestock Features Maps Team Vehicles Data Reporting Billing Tu…" at bounding box center [200, 122] width 401 height 213
click at [25, 112] on icon at bounding box center [25, 111] width 7 height 7
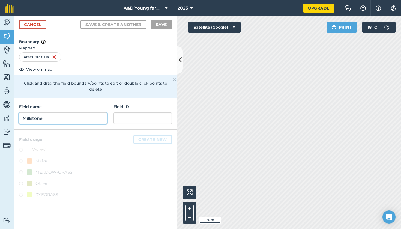
click at [61, 112] on input "Millstone" at bounding box center [63, 117] width 88 height 11
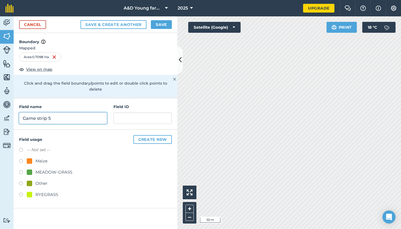
type input "Game strip 5"
click at [38, 180] on div "Other" at bounding box center [41, 183] width 12 height 7
click at [126, 20] on button "Save & Create Another" at bounding box center [113, 24] width 66 height 9
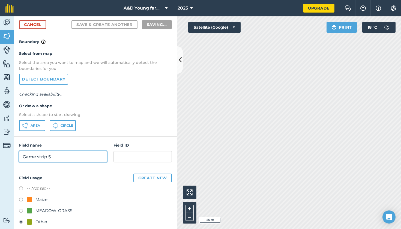
radio input "false"
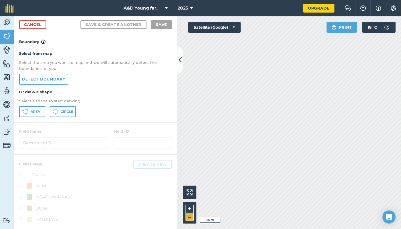
click at [189, 217] on button "–" at bounding box center [190, 217] width 8 height 8
click at [190, 210] on button "+" at bounding box center [190, 209] width 8 height 8
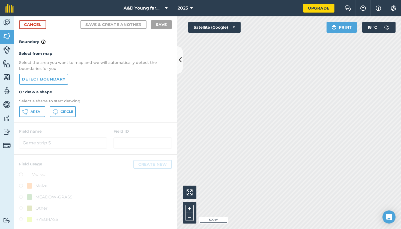
click at [1, 49] on link "Livestock" at bounding box center [7, 51] width 14 height 14
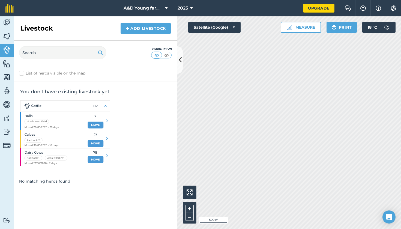
click at [138, 29] on link "Add Livestock" at bounding box center [146, 28] width 50 height 11
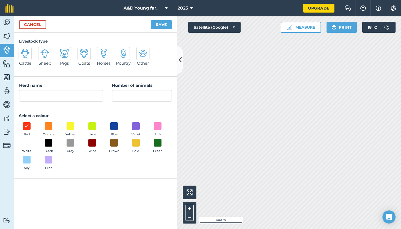
click at [23, 57] on img at bounding box center [25, 53] width 9 height 9
click at [23, 50] on input "Cattle" at bounding box center [21, 49] width 4 height 4
radio input "true"
type input "Cattle"
click at [136, 94] on input "Number of animals" at bounding box center [142, 95] width 60 height 11
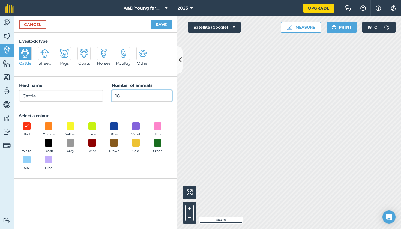
type input "18"
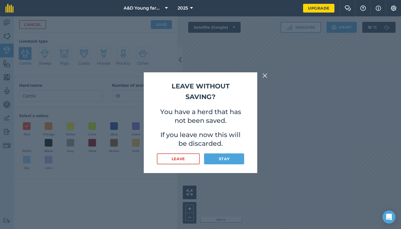
click at [234, 159] on button "Stay" at bounding box center [224, 158] width 40 height 11
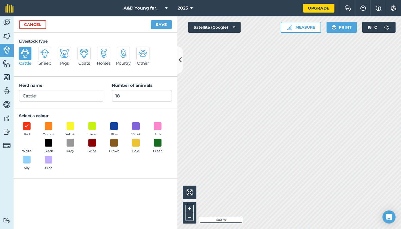
click at [163, 26] on button "Save" at bounding box center [161, 24] width 21 height 9
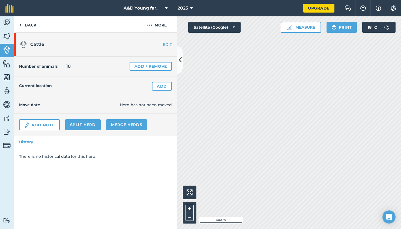
click at [157, 89] on link "Add" at bounding box center [162, 86] width 20 height 9
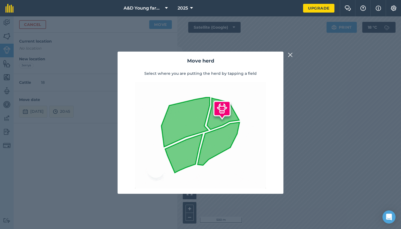
click at [288, 56] on img at bounding box center [290, 55] width 5 height 7
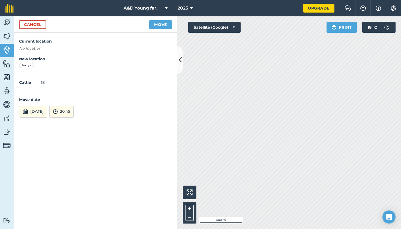
click at [160, 20] on button "Move" at bounding box center [160, 24] width 23 height 9
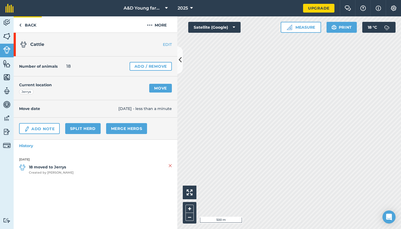
click at [30, 23] on link "Back" at bounding box center [28, 24] width 28 height 16
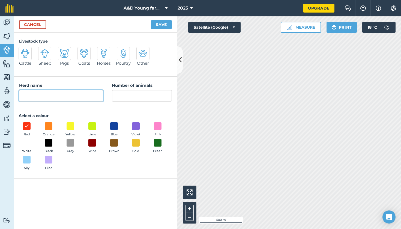
click at [61, 95] on input "Herd name" at bounding box center [61, 95] width 84 height 11
type input "Bullocks"
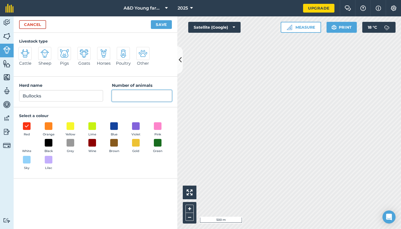
click at [139, 97] on input "Number of animals" at bounding box center [142, 95] width 60 height 11
type input "5"
click at [68, 126] on span at bounding box center [70, 126] width 8 height 8
click at [23, 58] on div at bounding box center [25, 53] width 13 height 13
click at [23, 50] on input "Cattle" at bounding box center [21, 49] width 4 height 4
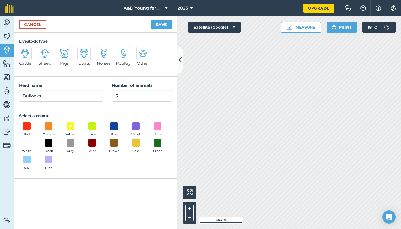
radio input "true"
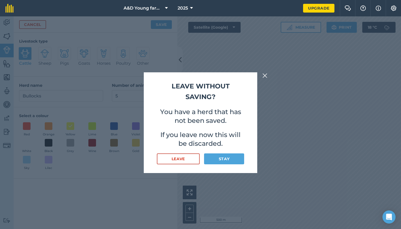
click at [266, 77] on img at bounding box center [264, 75] width 5 height 7
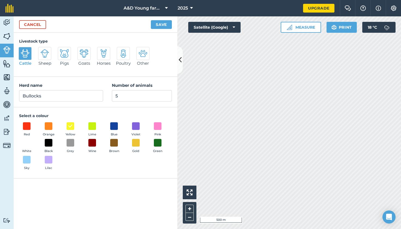
click at [164, 28] on button "Save" at bounding box center [161, 24] width 21 height 9
click at [160, 23] on button "Save" at bounding box center [161, 24] width 21 height 9
click at [77, 98] on input "Bullocks" at bounding box center [61, 95] width 84 height 11
click at [162, 26] on button "Save" at bounding box center [161, 24] width 21 height 9
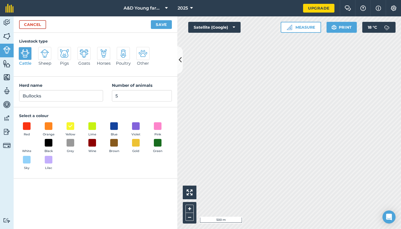
click at [162, 26] on button "Save" at bounding box center [161, 24] width 21 height 9
click at [112, 34] on div "Livestock type Cattle Sheep Pigs Goats Horses Poultry Other" at bounding box center [96, 55] width 164 height 44
click at [128, 94] on input "5" at bounding box center [142, 95] width 60 height 11
click at [70, 127] on img at bounding box center [70, 125] width 5 height 7
click at [163, 23] on button "Save" at bounding box center [161, 24] width 21 height 9
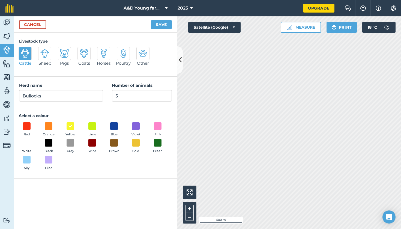
click at [44, 59] on div at bounding box center [44, 53] width 13 height 13
click at [42, 50] on input "Sheep" at bounding box center [41, 49] width 4 height 4
radio input "true"
click at [25, 54] on img at bounding box center [25, 53] width 9 height 9
click at [23, 50] on input "Cattle" at bounding box center [21, 49] width 4 height 4
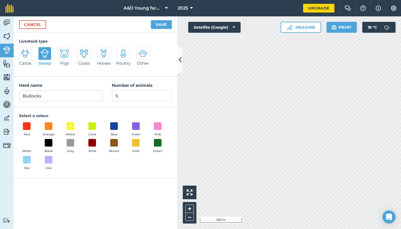
radio input "true"
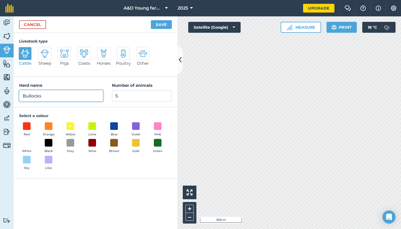
click at [86, 97] on input "Bullocks" at bounding box center [61, 95] width 84 height 11
click at [161, 24] on button "Save" at bounding box center [161, 24] width 21 height 9
click at [50, 126] on span at bounding box center [48, 126] width 8 height 8
click at [160, 22] on button "Save" at bounding box center [161, 24] width 21 height 9
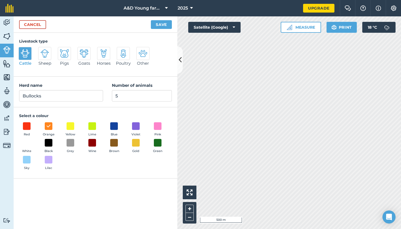
click at [160, 22] on button "Save" at bounding box center [161, 24] width 21 height 9
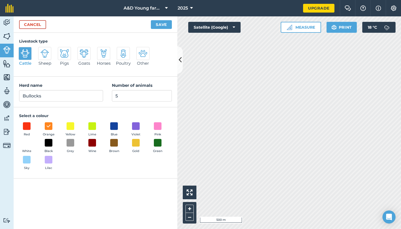
click at [160, 22] on button "Save" at bounding box center [161, 24] width 21 height 9
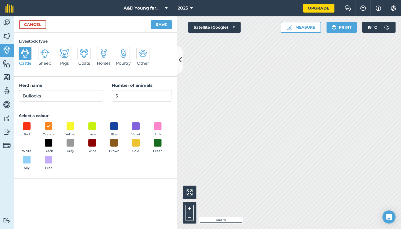
click at [160, 22] on button "Save" at bounding box center [161, 24] width 21 height 9
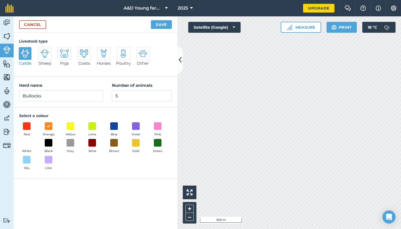
click at [160, 22] on button "Save" at bounding box center [161, 24] width 21 height 9
click at [145, 54] on img at bounding box center [143, 53] width 9 height 9
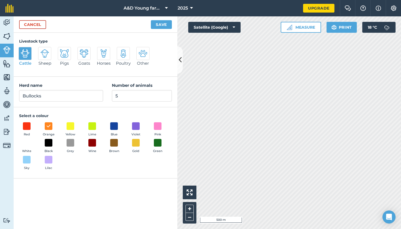
click at [140, 50] on input "Other" at bounding box center [139, 49] width 4 height 4
radio input "true"
click at [164, 26] on button "Save" at bounding box center [161, 24] width 21 height 9
click at [28, 25] on link "Cancel" at bounding box center [32, 24] width 27 height 9
click at [31, 17] on div "Cancel Save" at bounding box center [96, 24] width 164 height 16
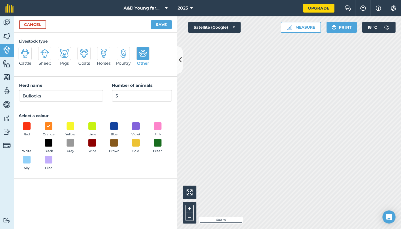
click at [30, 23] on link "Cancel" at bounding box center [32, 24] width 27 height 9
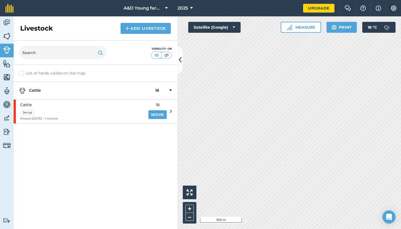
click at [30, 23] on div "Livestock Add Livestock" at bounding box center [96, 28] width 164 height 24
click at [136, 72] on label "List of herds visible on the map" at bounding box center [95, 73] width 153 height 6
click at [23, 72] on input "List of herds visible on the map" at bounding box center [21, 72] width 4 height 4
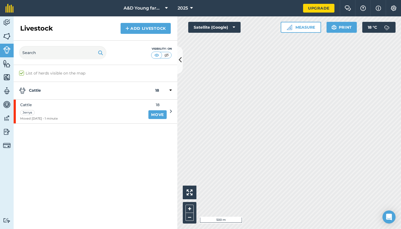
checkbox input "true"
click at [147, 31] on link "Add Livestock" at bounding box center [146, 28] width 50 height 11
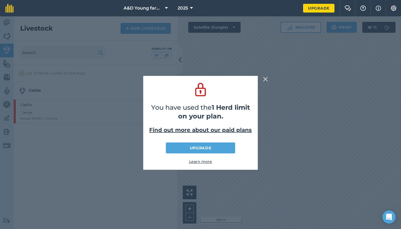
click at [264, 80] on img at bounding box center [265, 79] width 5 height 7
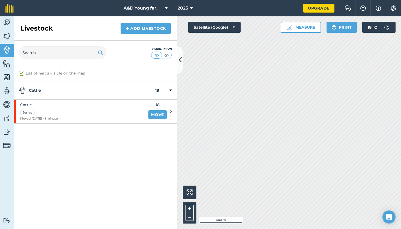
click at [4, 67] on img at bounding box center [7, 63] width 8 height 8
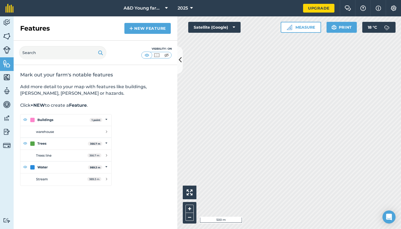
click at [5, 77] on img at bounding box center [7, 77] width 8 height 8
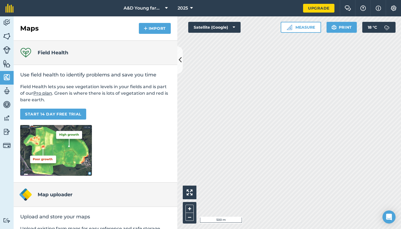
click at [7, 91] on img at bounding box center [7, 91] width 8 height 8
select select "MEMBER"
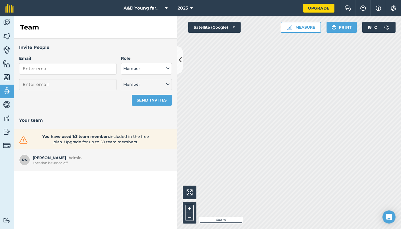
click at [6, 104] on img at bounding box center [7, 104] width 8 height 8
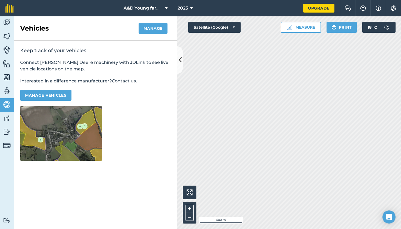
click at [157, 28] on button "Manage" at bounding box center [153, 28] width 29 height 11
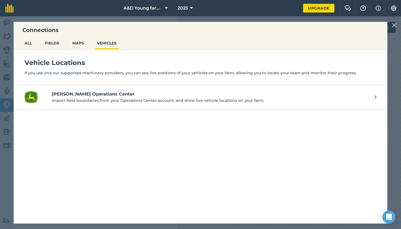
click at [396, 26] on img at bounding box center [394, 25] width 5 height 7
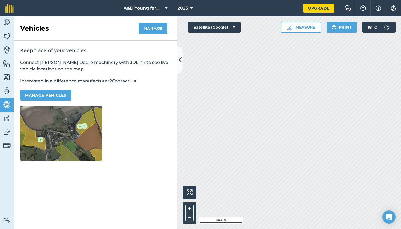
click at [8, 116] on img at bounding box center [7, 118] width 8 height 8
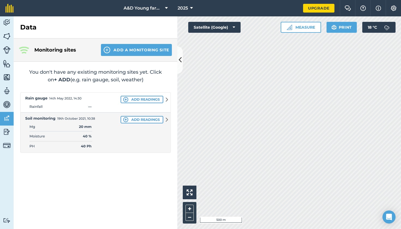
click at [4, 129] on img at bounding box center [7, 132] width 8 height 8
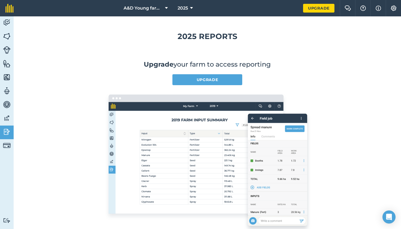
click at [5, 144] on img at bounding box center [7, 146] width 8 height 8
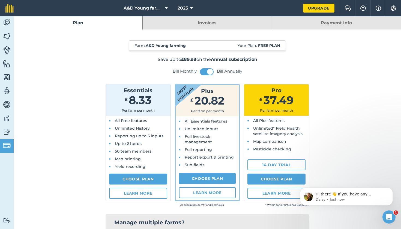
click at [8, 22] on img at bounding box center [7, 23] width 8 height 8
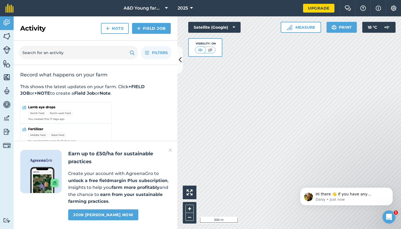
click at [151, 32] on link "Field Job" at bounding box center [151, 28] width 39 height 11
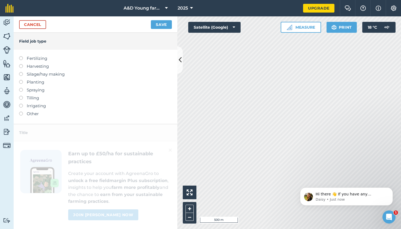
click at [32, 98] on label "Tilling" at bounding box center [95, 98] width 153 height 7
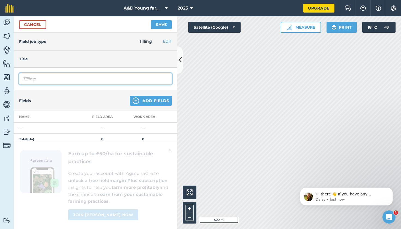
click at [46, 78] on input "Tilling" at bounding box center [95, 78] width 153 height 11
type input "T"
type input "Discing"
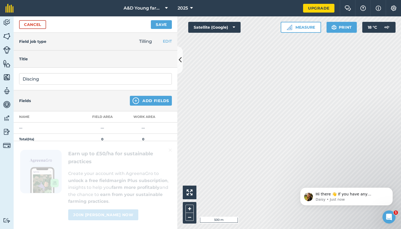
click at [141, 100] on button "Add Fields" at bounding box center [151, 101] width 42 height 10
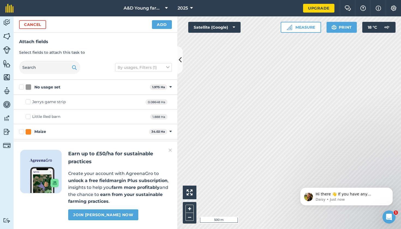
checkbox input "true"
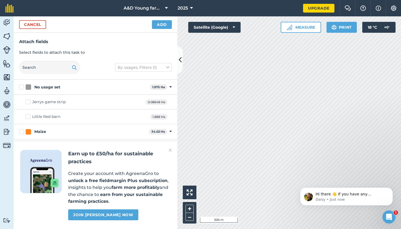
checkbox input "false"
click at [169, 151] on img at bounding box center [170, 150] width 3 height 7
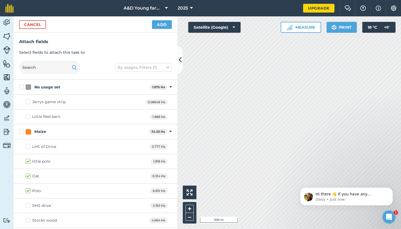
click at [164, 24] on button "Add" at bounding box center [162, 24] width 20 height 9
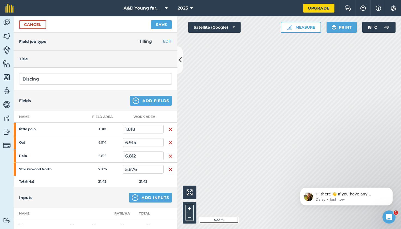
click at [164, 24] on button "Save" at bounding box center [161, 24] width 21 height 9
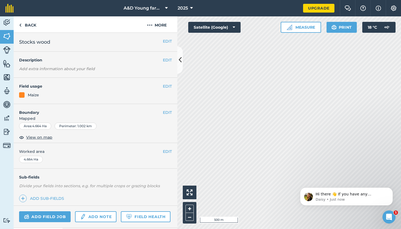
click at [165, 87] on button "EDIT" at bounding box center [167, 86] width 9 height 6
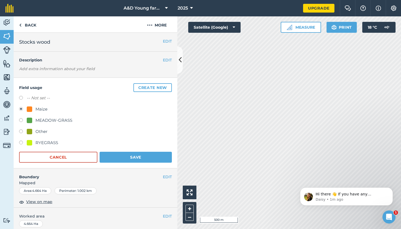
click at [156, 90] on button "Create new" at bounding box center [152, 87] width 38 height 9
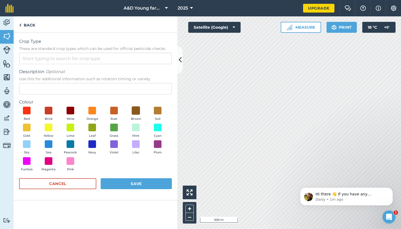
click at [139, 113] on span at bounding box center [136, 110] width 8 height 8
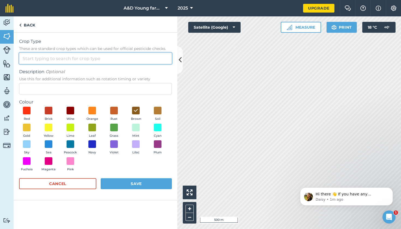
click at [140, 56] on input "Crop Type These are standard crop types which can be used for official pesticid…" at bounding box center [95, 58] width 153 height 11
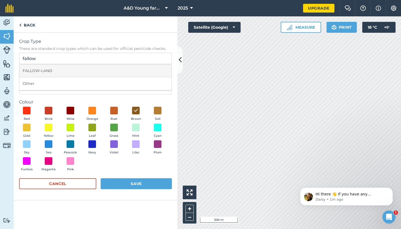
click at [101, 68] on li "FALLOW-LAND" at bounding box center [95, 70] width 152 height 13
type input "FALLOW-LAND"
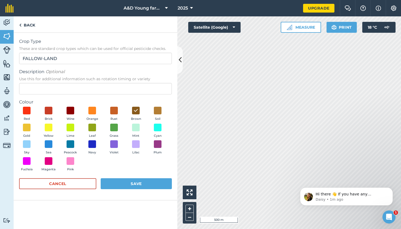
click at [160, 115] on button "Soil" at bounding box center [157, 114] width 15 height 15
click at [146, 182] on button "Save" at bounding box center [136, 183] width 71 height 11
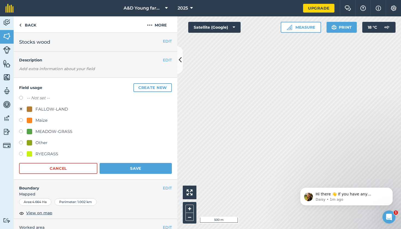
click at [149, 171] on button "Save" at bounding box center [136, 168] width 72 height 11
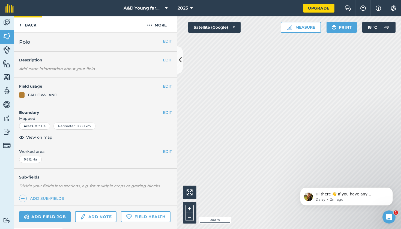
click at [28, 23] on link "Back" at bounding box center [28, 24] width 28 height 16
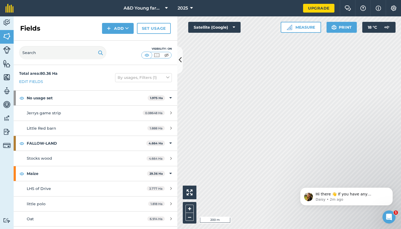
click at [39, 188] on span "LHS of Drive" at bounding box center [39, 188] width 24 height 5
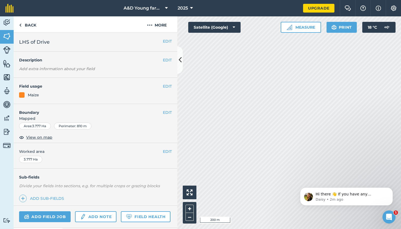
click at [164, 85] on button "EDIT" at bounding box center [167, 86] width 9 height 6
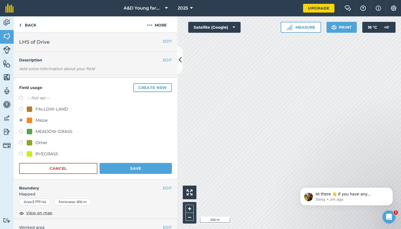
click at [55, 108] on div "FALLOW-LAND" at bounding box center [51, 109] width 32 height 7
radio input "true"
radio input "false"
click at [118, 168] on button "Save" at bounding box center [136, 168] width 72 height 11
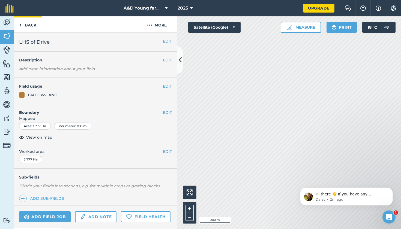
click at [26, 22] on link "Back" at bounding box center [28, 24] width 28 height 16
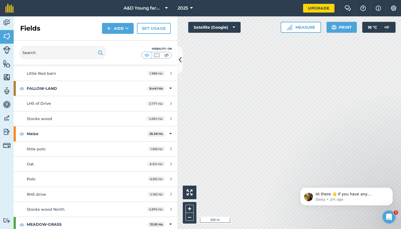
scroll to position [71, 0]
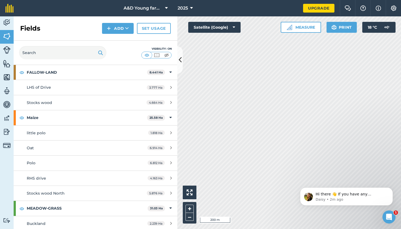
click at [40, 180] on link "RHS drive 4.163 Ha" at bounding box center [96, 178] width 164 height 15
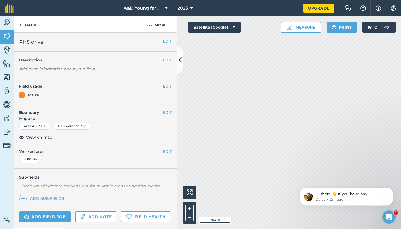
click at [165, 87] on button "EDIT" at bounding box center [167, 86] width 9 height 6
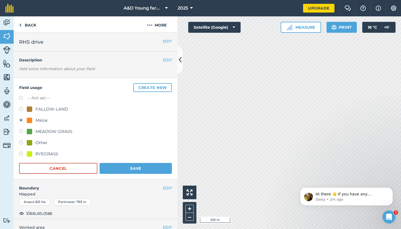
click at [45, 108] on div "FALLOW-LAND" at bounding box center [51, 109] width 32 height 7
radio input "true"
radio input "false"
click at [131, 169] on button "Save" at bounding box center [136, 168] width 72 height 11
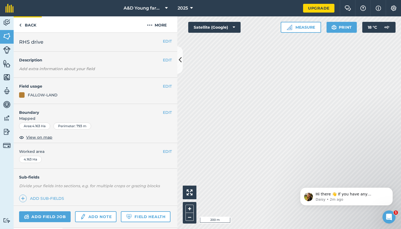
click at [32, 22] on link "Back" at bounding box center [28, 24] width 28 height 16
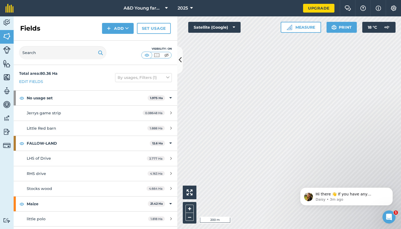
click at [11, 35] on link "Fields" at bounding box center [7, 37] width 14 height 14
click at [11, 18] on link "Activity" at bounding box center [7, 23] width 14 height 14
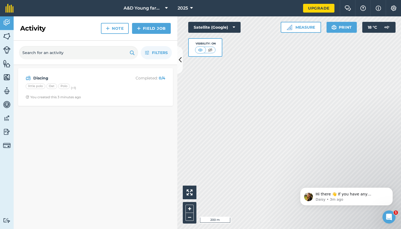
click at [75, 89] on div "little polo Oat Polo (+ 1 )" at bounding box center [96, 86] width 140 height 7
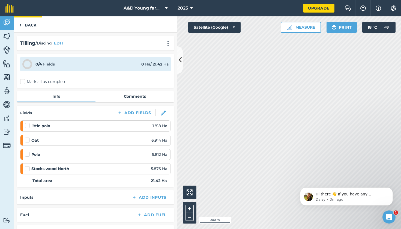
click at [29, 20] on link "Back" at bounding box center [28, 24] width 28 height 16
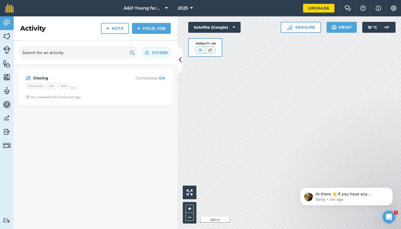
click at [143, 30] on link "Field Job" at bounding box center [151, 28] width 39 height 11
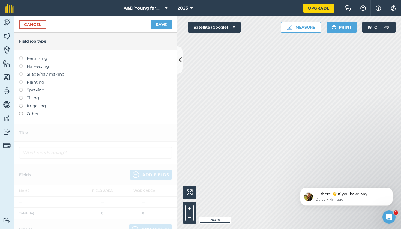
click at [22, 96] on label at bounding box center [23, 96] width 8 height 0
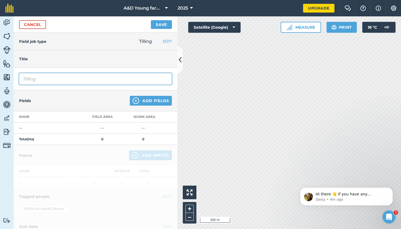
click at [50, 76] on input "Tilling" at bounding box center [95, 78] width 153 height 11
type input "p"
type input "Power harrowing"
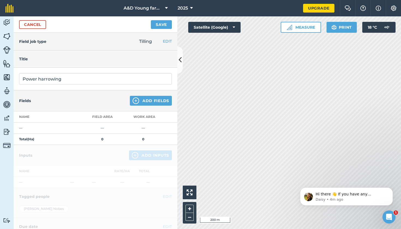
click at [135, 99] on img at bounding box center [136, 100] width 7 height 7
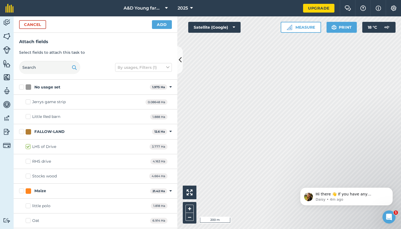
checkbox input "true"
click at [161, 25] on button "Add" at bounding box center [162, 24] width 20 height 9
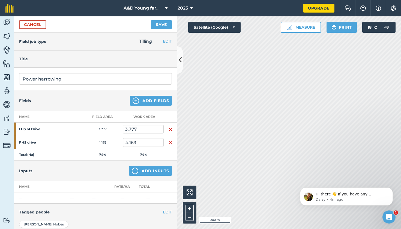
click at [161, 25] on button "Save" at bounding box center [161, 24] width 21 height 9
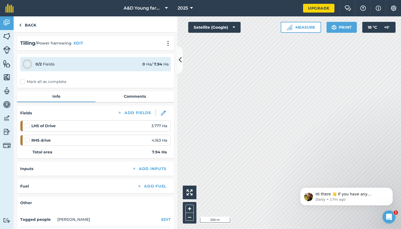
drag, startPoint x: 84, startPoint y: 22, endPoint x: 80, endPoint y: 22, distance: 4.6
click at [80, 22] on div "Back" at bounding box center [96, 24] width 164 height 16
click at [22, 24] on link "Back" at bounding box center [28, 24] width 28 height 16
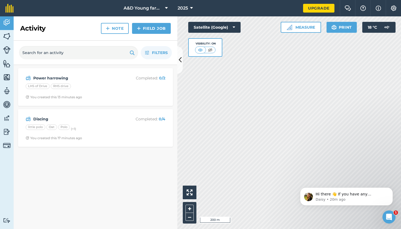
click at [8, 76] on img at bounding box center [7, 77] width 8 height 8
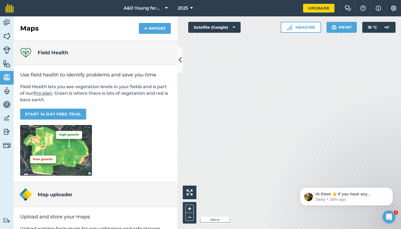
click at [8, 65] on img at bounding box center [7, 63] width 8 height 8
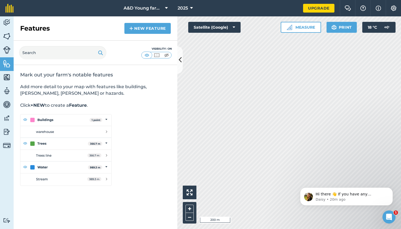
click at [8, 51] on img at bounding box center [7, 50] width 8 height 8
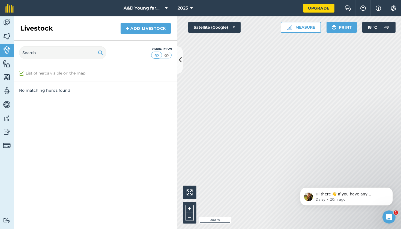
click at [5, 39] on img at bounding box center [7, 36] width 8 height 8
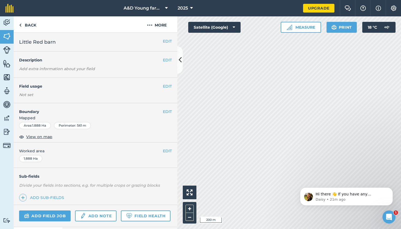
click at [165, 85] on button "EDIT" at bounding box center [167, 86] width 9 height 6
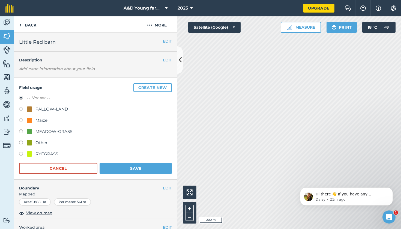
click at [55, 133] on div "MEADOW-GRASS" at bounding box center [53, 131] width 37 height 7
radio input "true"
radio input "false"
click at [109, 165] on button "Save" at bounding box center [136, 168] width 72 height 11
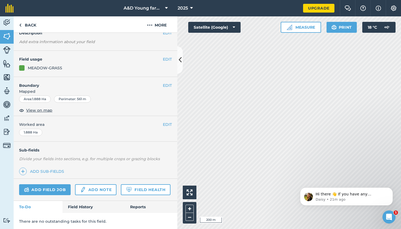
scroll to position [27, 0]
click at [81, 206] on link "Field History" at bounding box center [93, 207] width 62 height 12
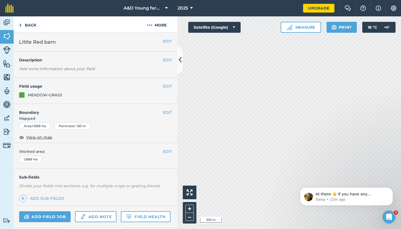
click at [0, 25] on link "Activity" at bounding box center [7, 23] width 14 height 14
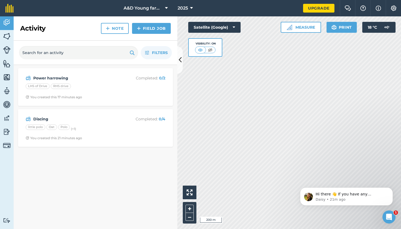
click at [362, 11] on button "Help" at bounding box center [362, 8] width 15 height 16
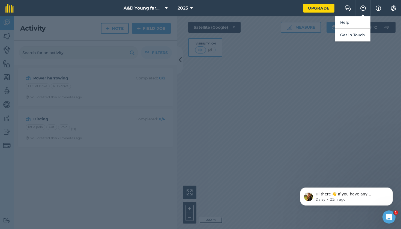
click at [362, 11] on button "Help" at bounding box center [362, 8] width 15 height 16
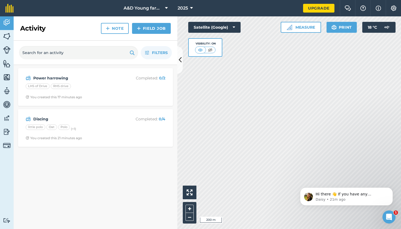
click at [383, 9] on button "Info" at bounding box center [377, 8] width 15 height 16
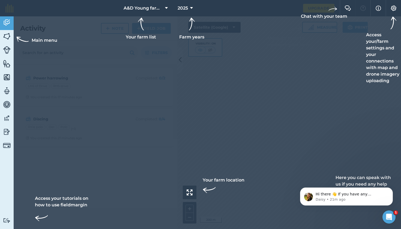
click at [383, 9] on button "Info" at bounding box center [377, 8] width 15 height 16
click at [348, 6] on img at bounding box center [348, 7] width 7 height 5
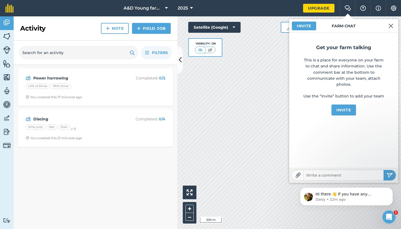
click at [398, 9] on button "Settings" at bounding box center [393, 8] width 15 height 16
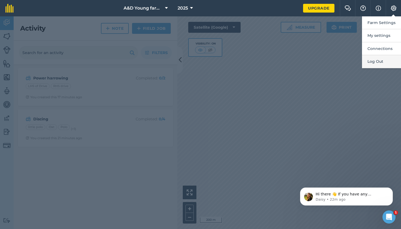
click at [377, 61] on button "Log Out" at bounding box center [381, 61] width 39 height 13
